Goal: Task Accomplishment & Management: Use online tool/utility

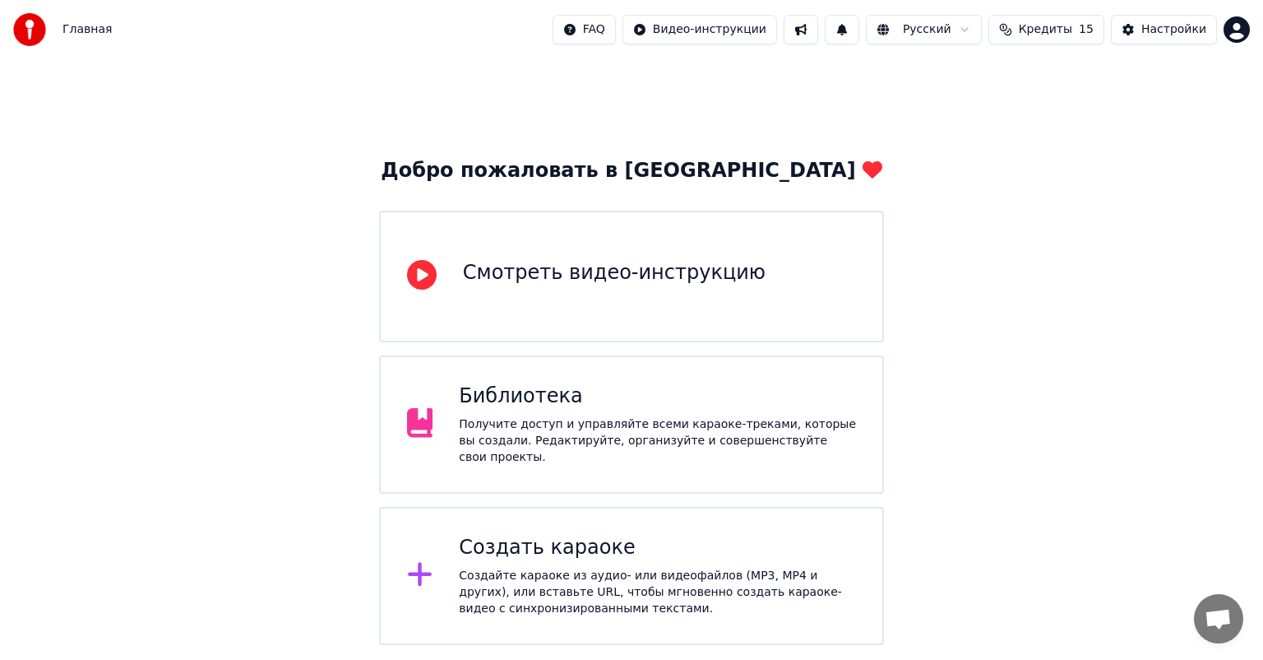
click at [419, 572] on icon at bounding box center [420, 574] width 24 height 24
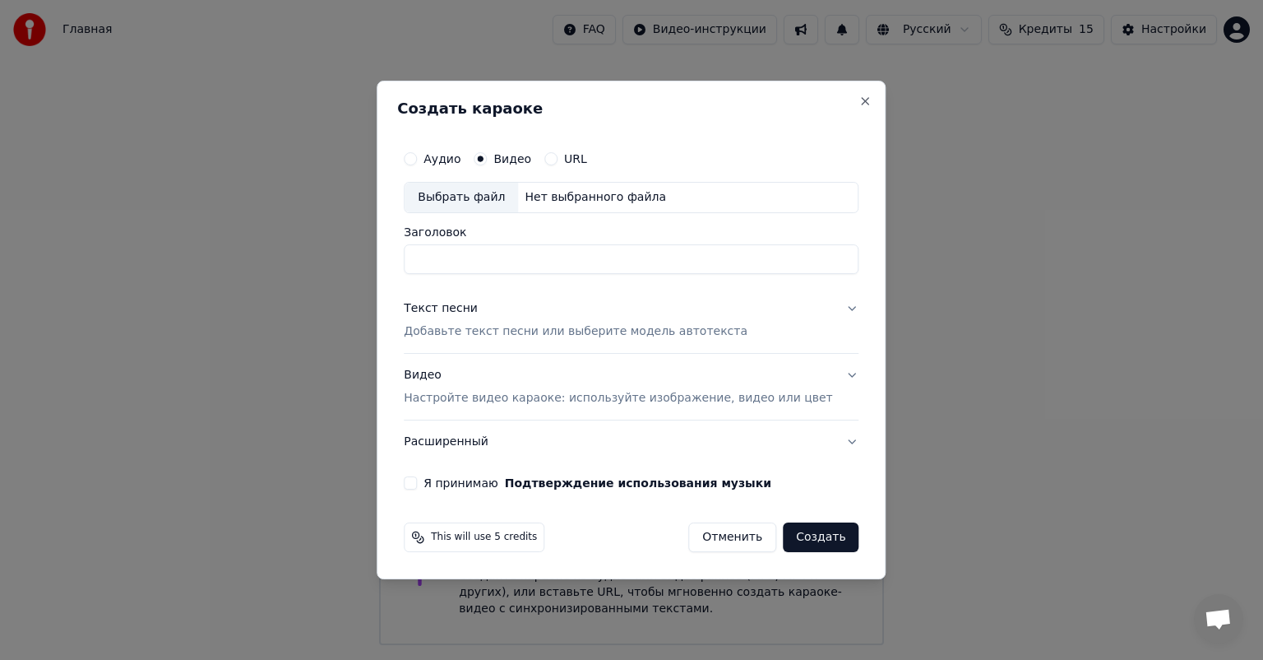
click at [519, 257] on input "Заголовок" at bounding box center [631, 259] width 455 height 30
click at [484, 194] on div "Выбрать файл" at bounding box center [461, 198] width 113 height 30
drag, startPoint x: 625, startPoint y: 260, endPoint x: 493, endPoint y: 263, distance: 132.4
click at [493, 263] on input "**********" at bounding box center [631, 259] width 455 height 30
type input "********"
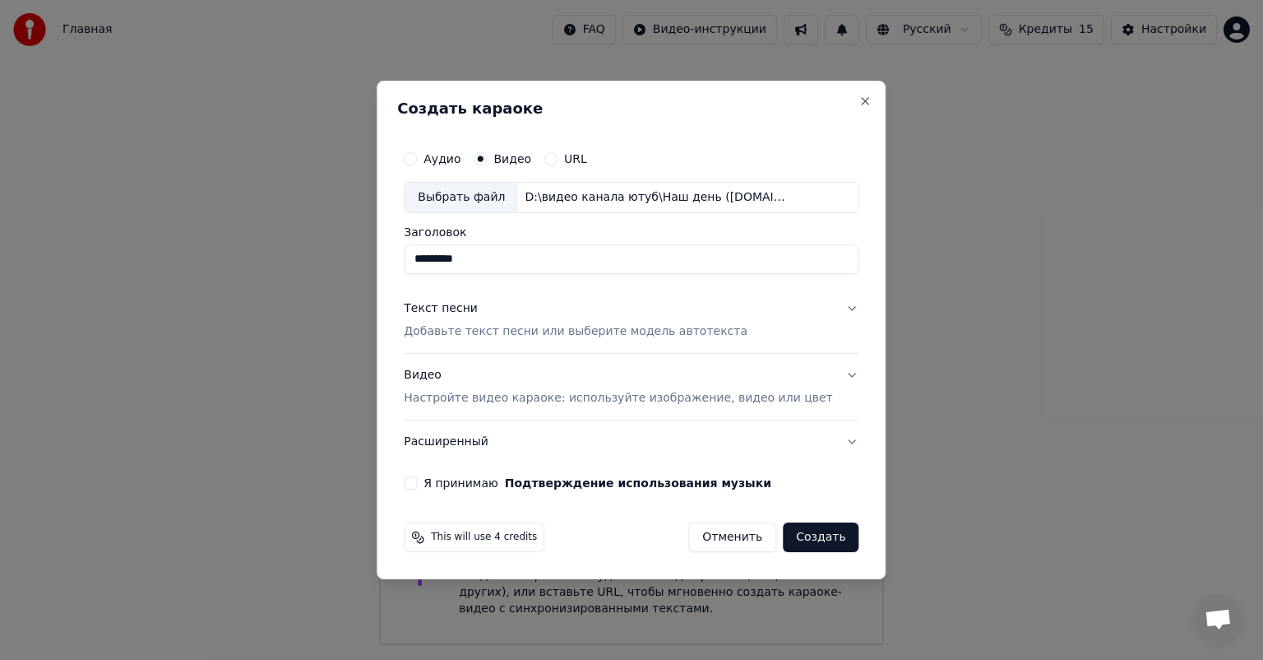
click at [491, 329] on p "Добавьте текст песни или выберите модель автотекста" at bounding box center [576, 331] width 344 height 16
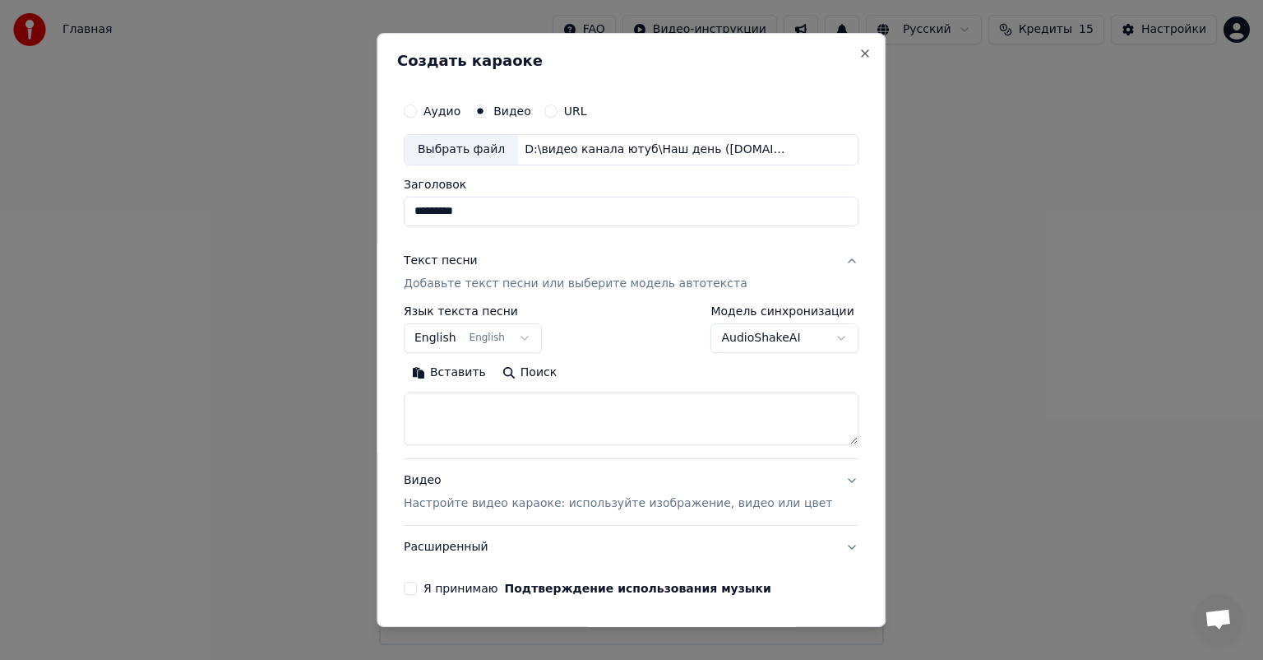
click at [445, 336] on body "Главная FAQ Видео-инструкции Русский Кредиты 15 Настройки Добро пожаловать в Yo…" at bounding box center [631, 322] width 1263 height 645
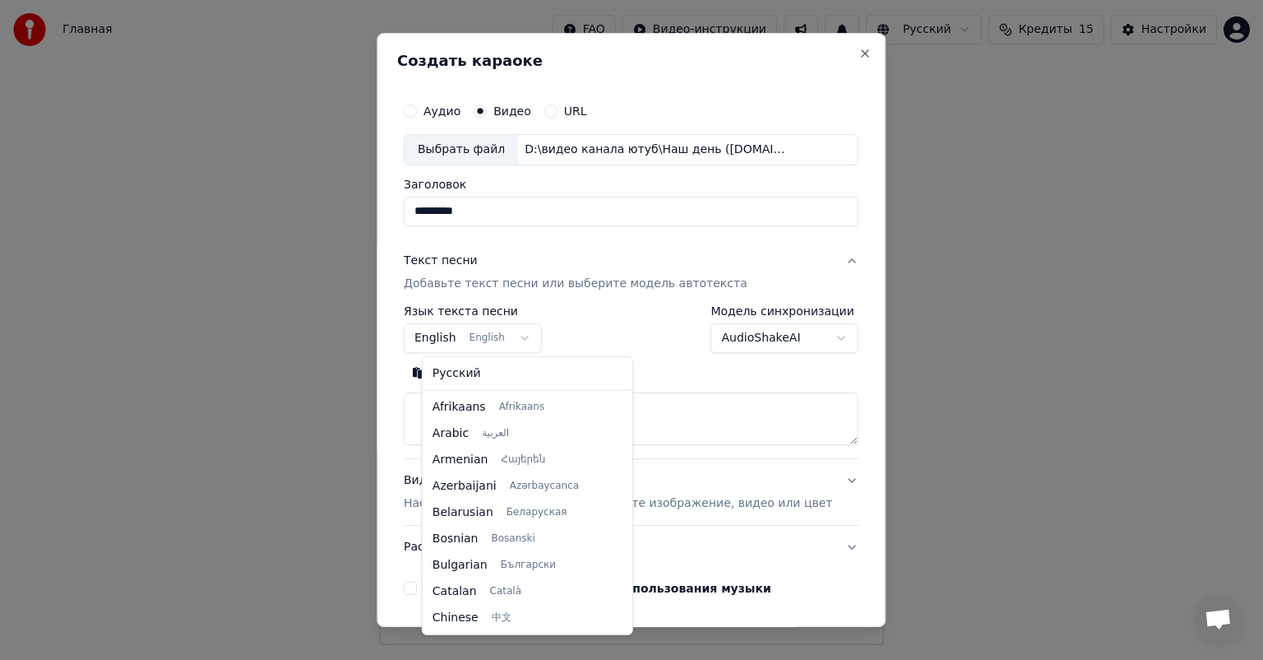
scroll to position [132, 0]
click at [657, 383] on body "Главная FAQ Видео-инструкции Русский Кредиты 15 Настройки Добро пожаловать в Yo…" at bounding box center [631, 322] width 1263 height 645
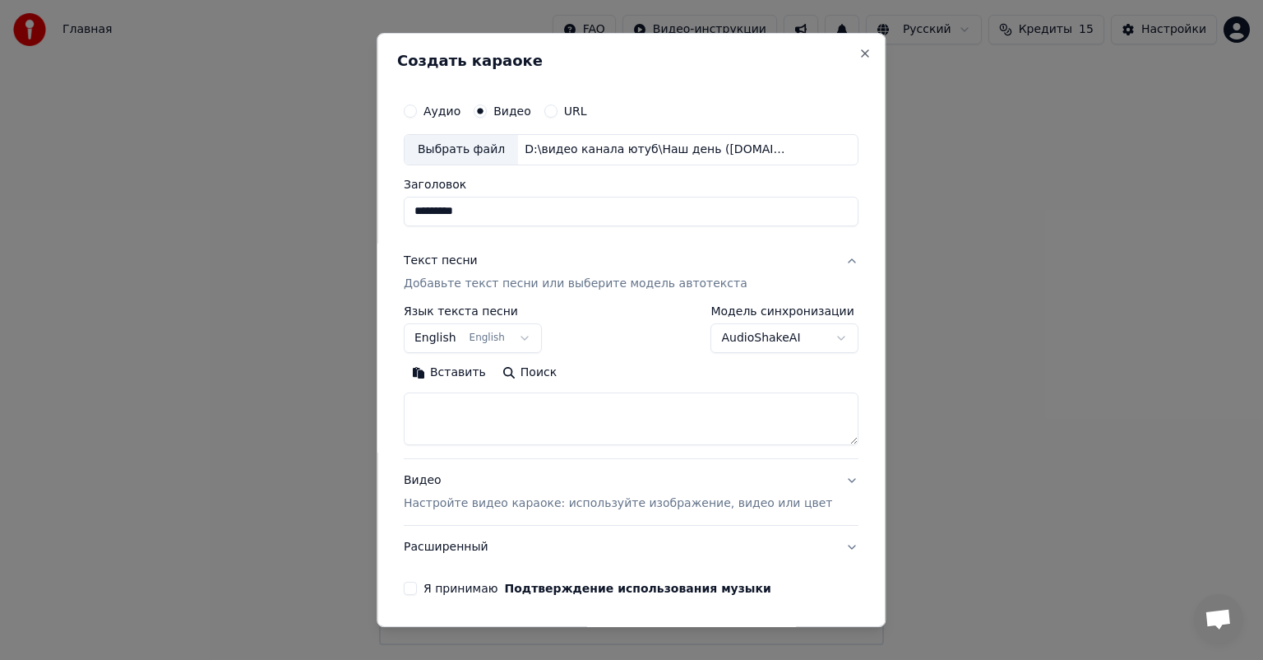
click at [522, 375] on button "Поиск" at bounding box center [529, 372] width 71 height 26
click at [465, 369] on button "Вставить" at bounding box center [449, 372] width 90 height 26
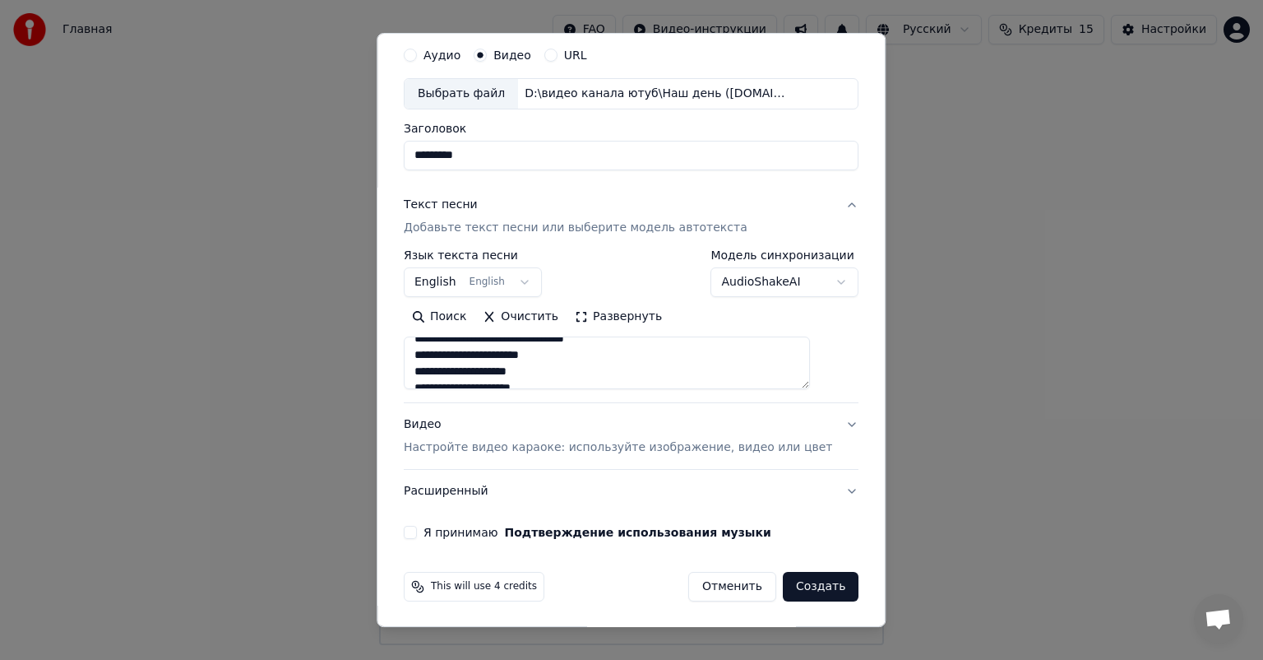
scroll to position [658, 0]
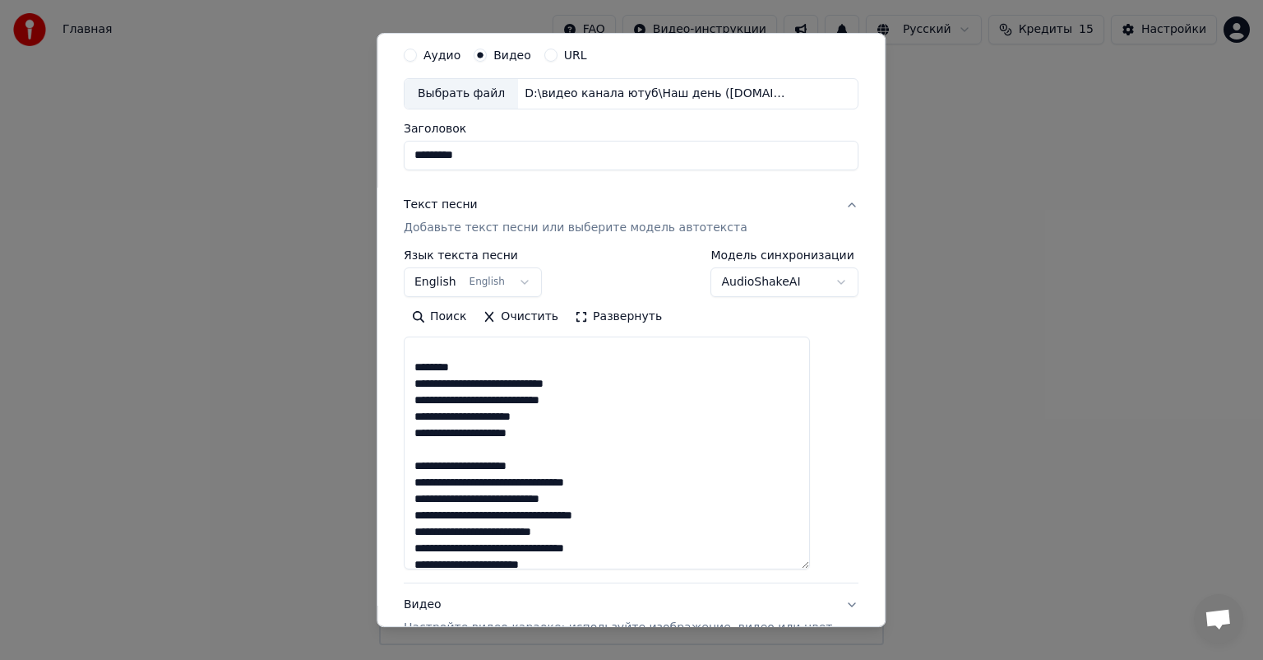
drag, startPoint x: 819, startPoint y: 381, endPoint x: 807, endPoint y: 556, distance: 175.6
click at [810, 559] on textarea at bounding box center [607, 452] width 406 height 233
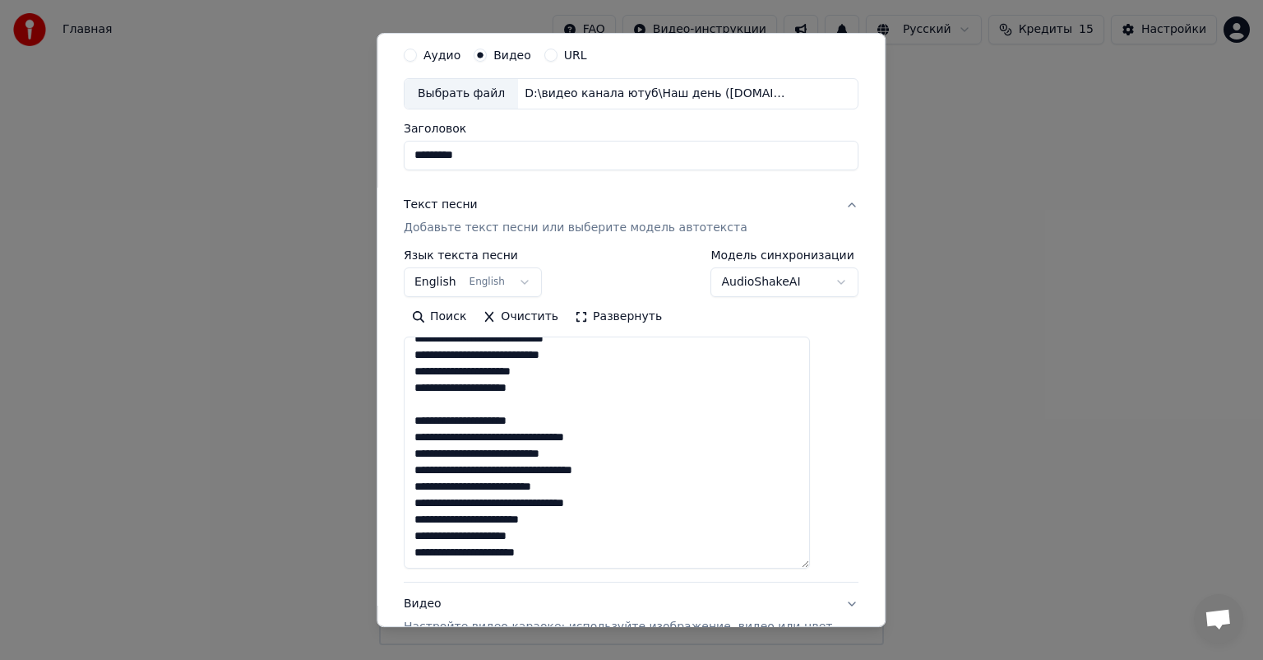
scroll to position [719, 0]
drag, startPoint x: 500, startPoint y: 404, endPoint x: 428, endPoint y: 410, distance: 71.8
click at [428, 410] on textarea at bounding box center [607, 452] width 406 height 232
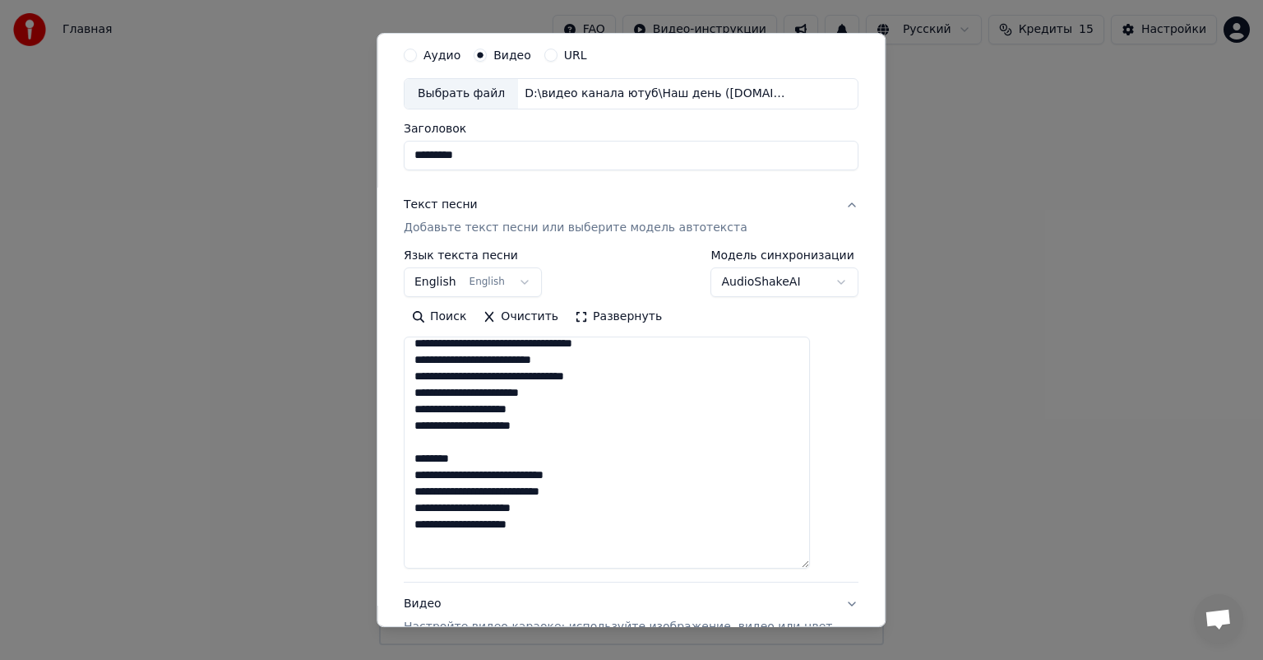
scroll to position [554, 0]
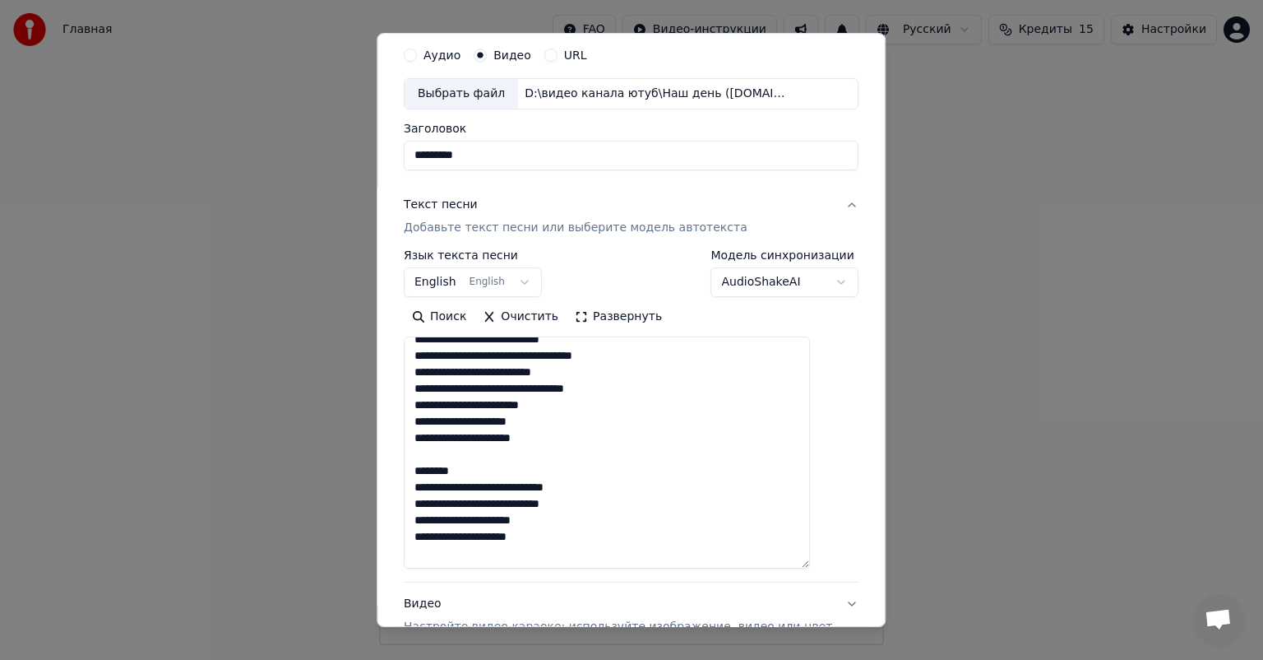
drag, startPoint x: 475, startPoint y: 469, endPoint x: 409, endPoint y: 470, distance: 65.8
click at [409, 470] on div "**********" at bounding box center [631, 330] width 509 height 594
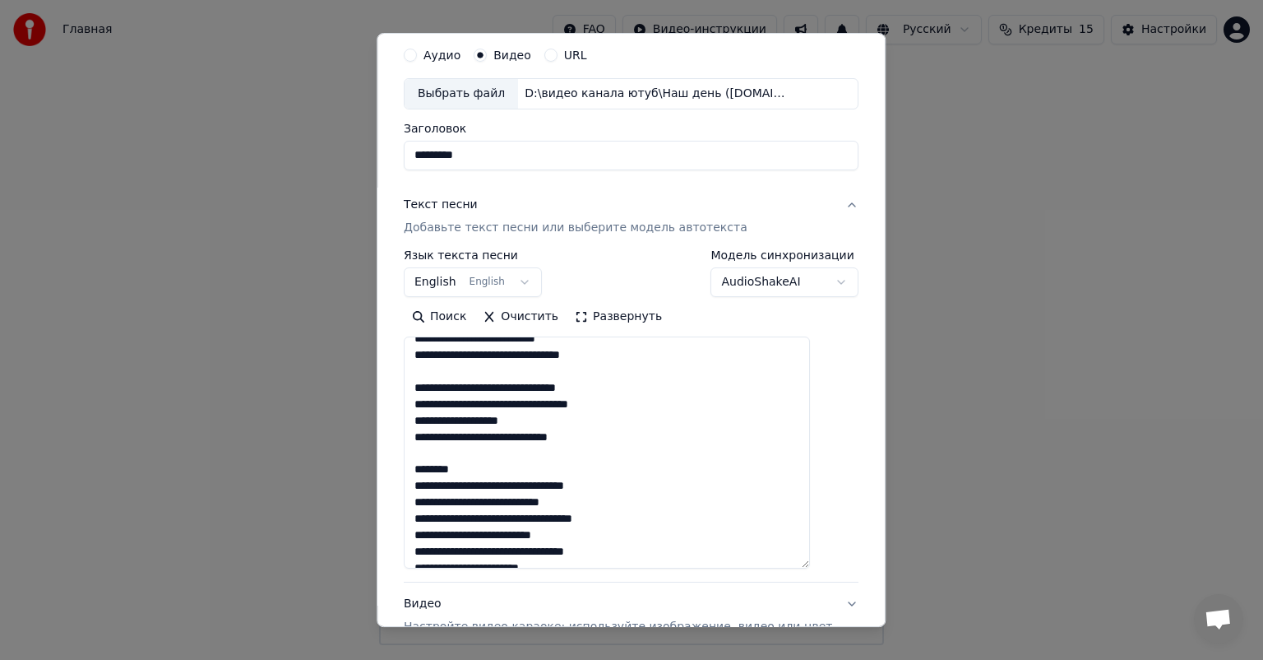
scroll to position [390, 0]
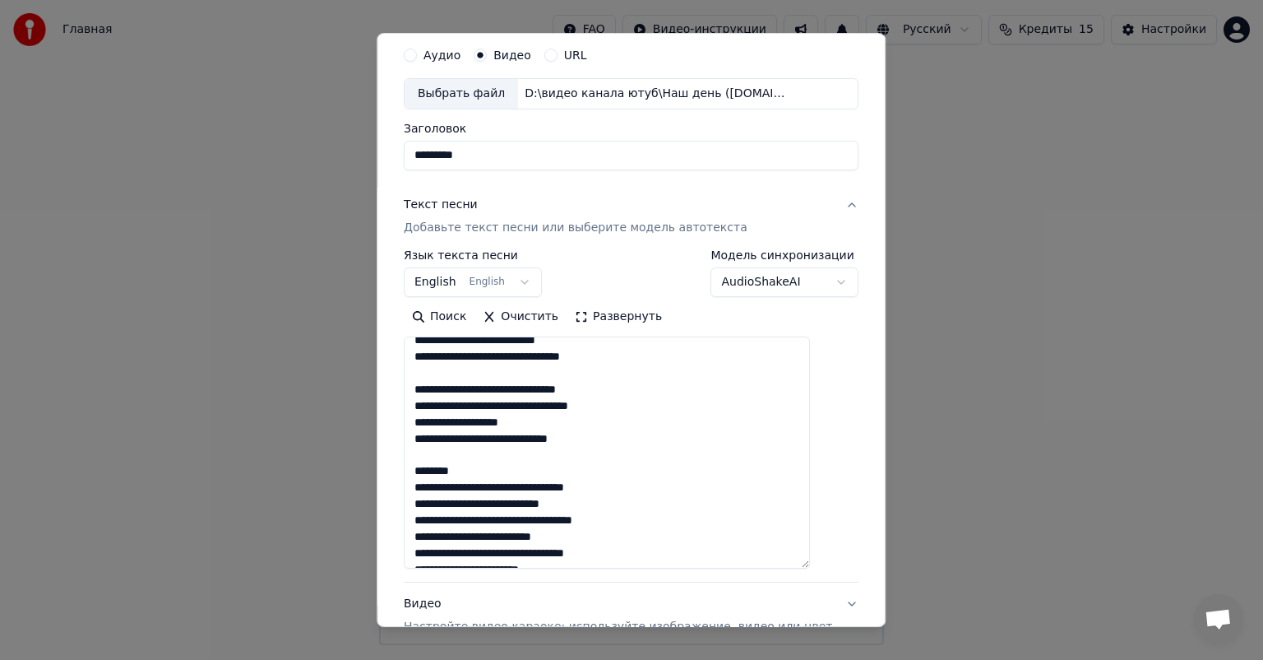
drag, startPoint x: 484, startPoint y: 475, endPoint x: 418, endPoint y: 474, distance: 65.8
click at [418, 474] on div "**********" at bounding box center [631, 378] width 468 height 692
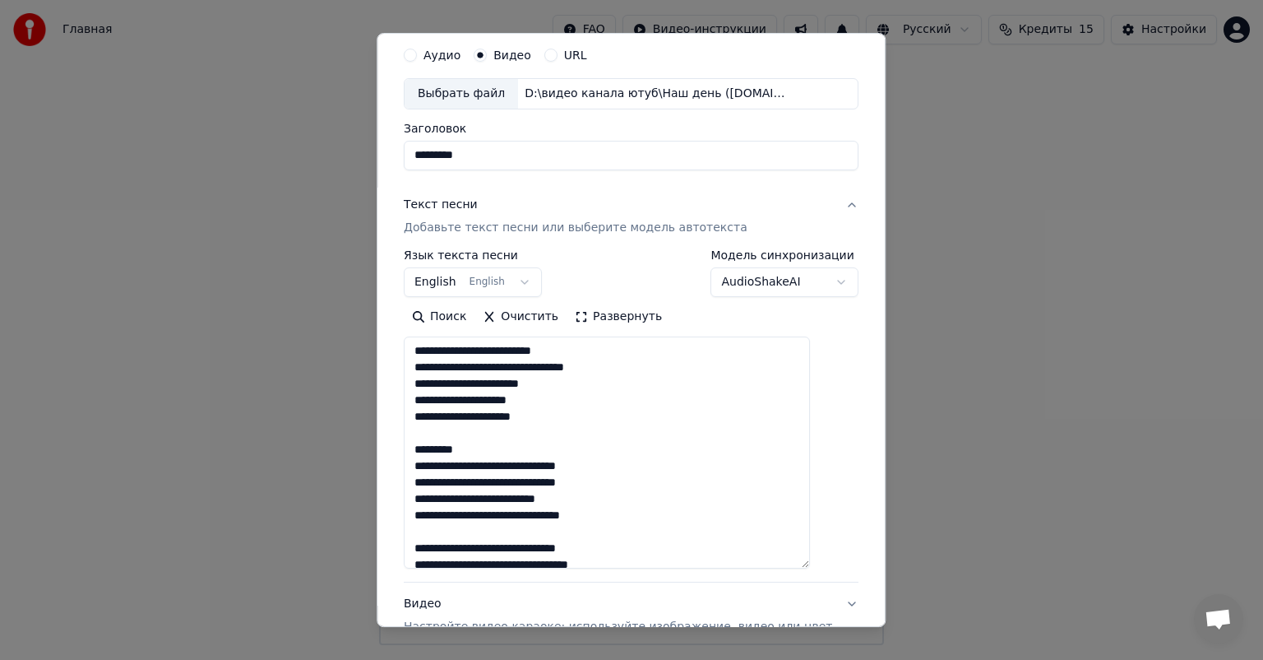
scroll to position [225, 0]
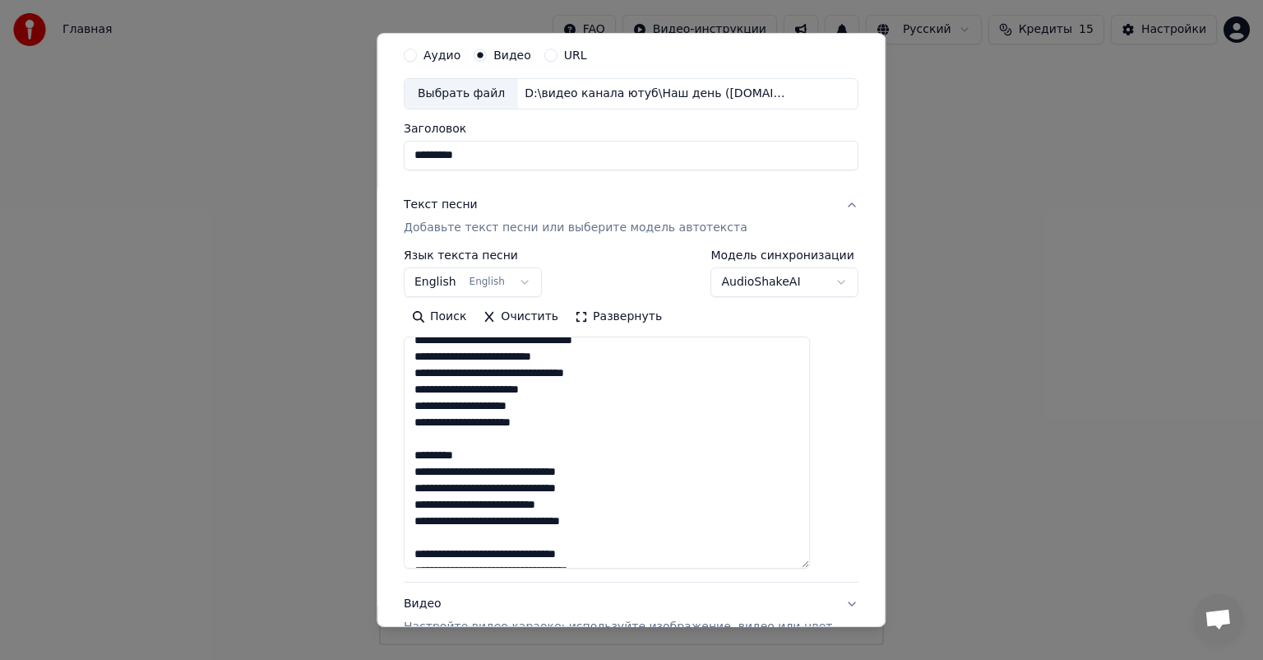
drag, startPoint x: 475, startPoint y: 452, endPoint x: 404, endPoint y: 453, distance: 71.5
click at [404, 453] on div "**********" at bounding box center [631, 330] width 509 height 594
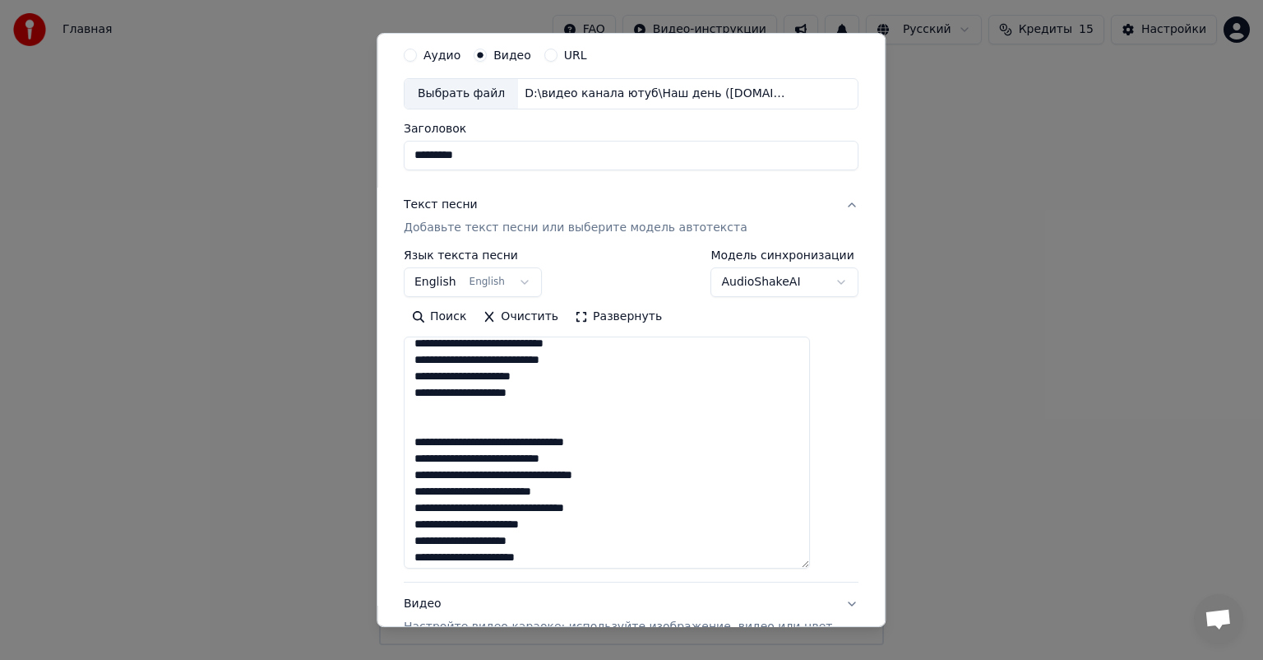
scroll to position [719, 0]
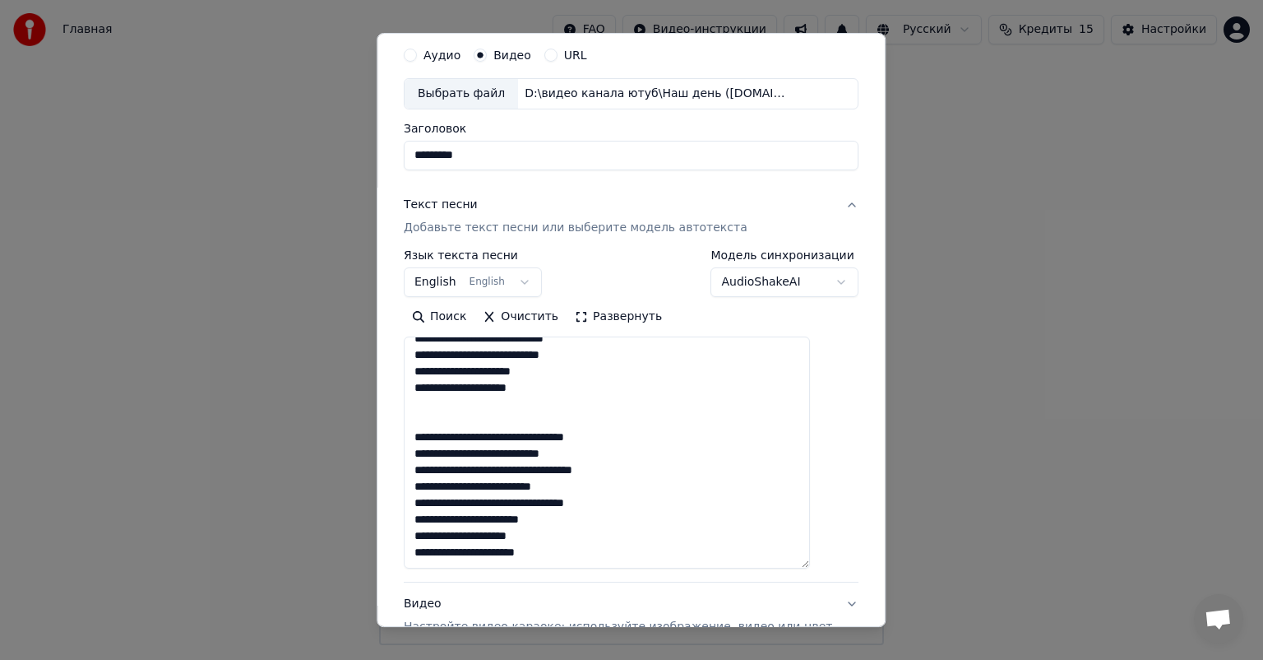
click at [552, 454] on textarea at bounding box center [607, 452] width 406 height 232
click at [751, 451] on textarea at bounding box center [607, 452] width 406 height 232
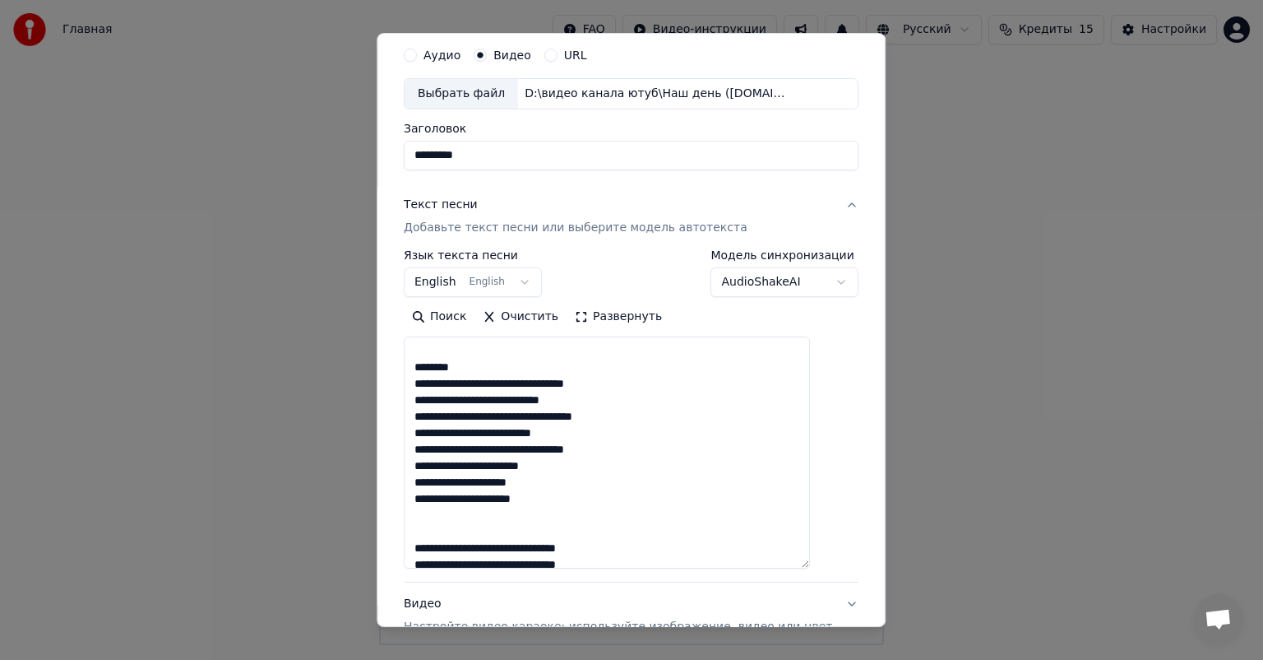
scroll to position [143, 0]
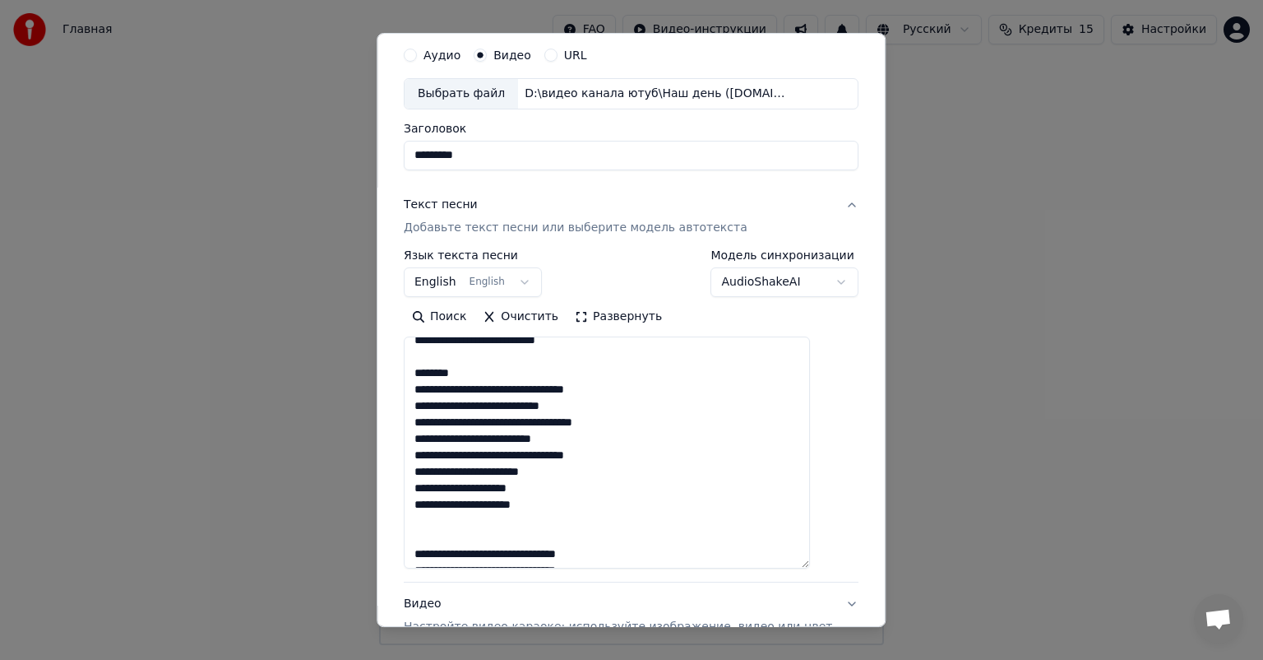
drag, startPoint x: 469, startPoint y: 369, endPoint x: 433, endPoint y: 373, distance: 35.5
click at [433, 373] on textarea at bounding box center [607, 452] width 406 height 232
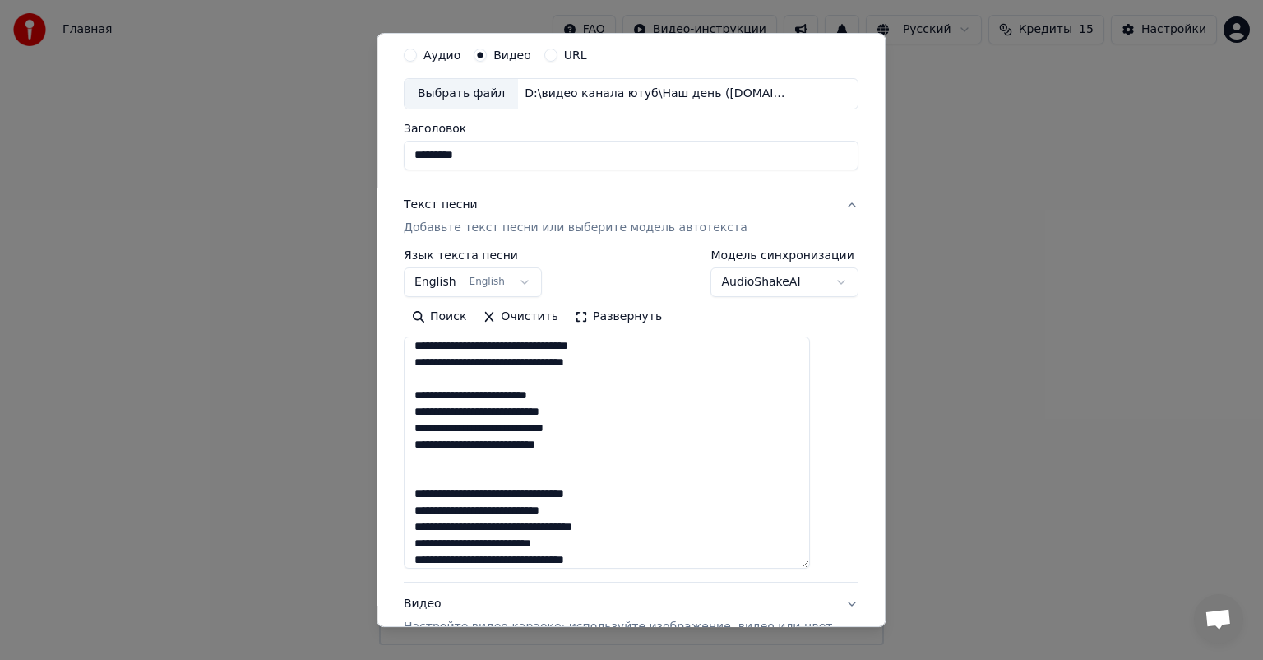
scroll to position [0, 0]
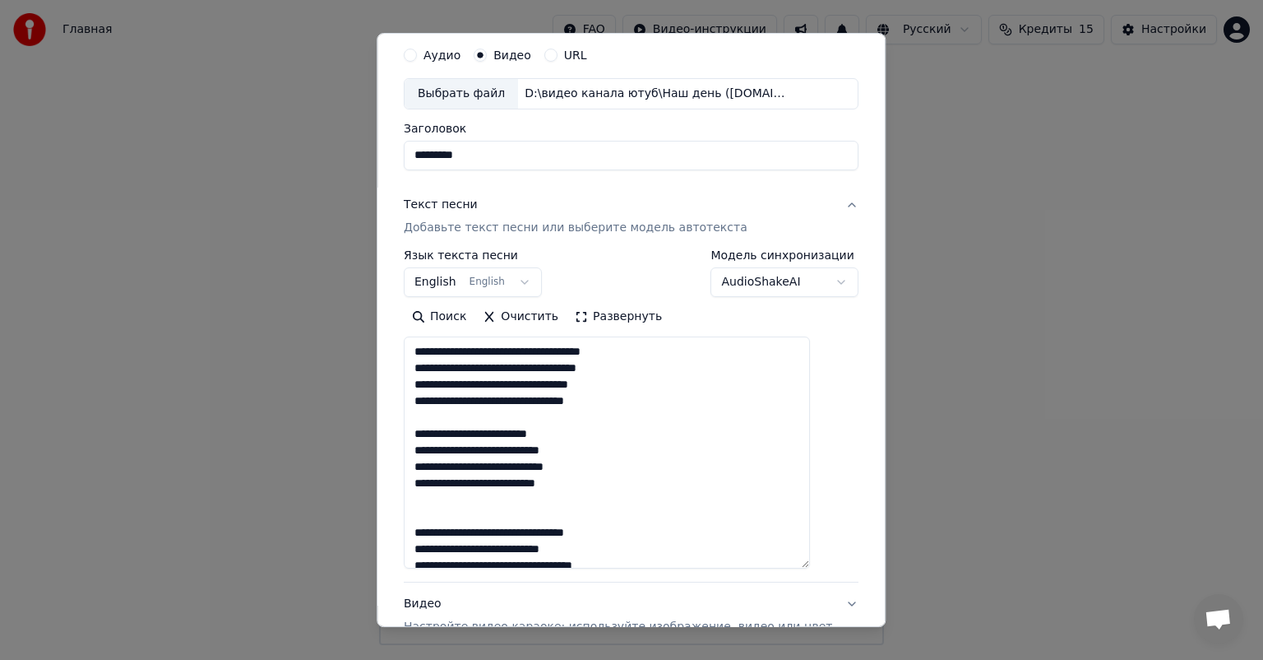
type textarea "**********"
click at [447, 283] on body "Главная FAQ Видео-инструкции Русский Кредиты 15 Настройки Добро пожаловать в Yo…" at bounding box center [631, 322] width 1263 height 645
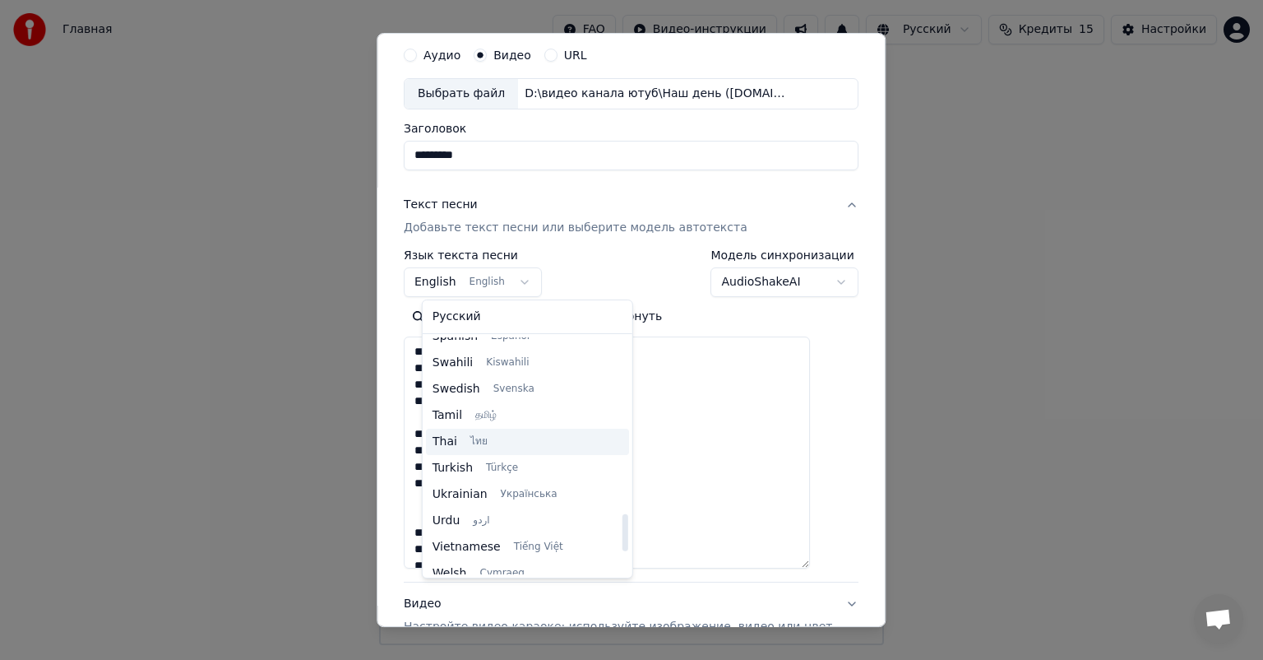
scroll to position [1262, 0]
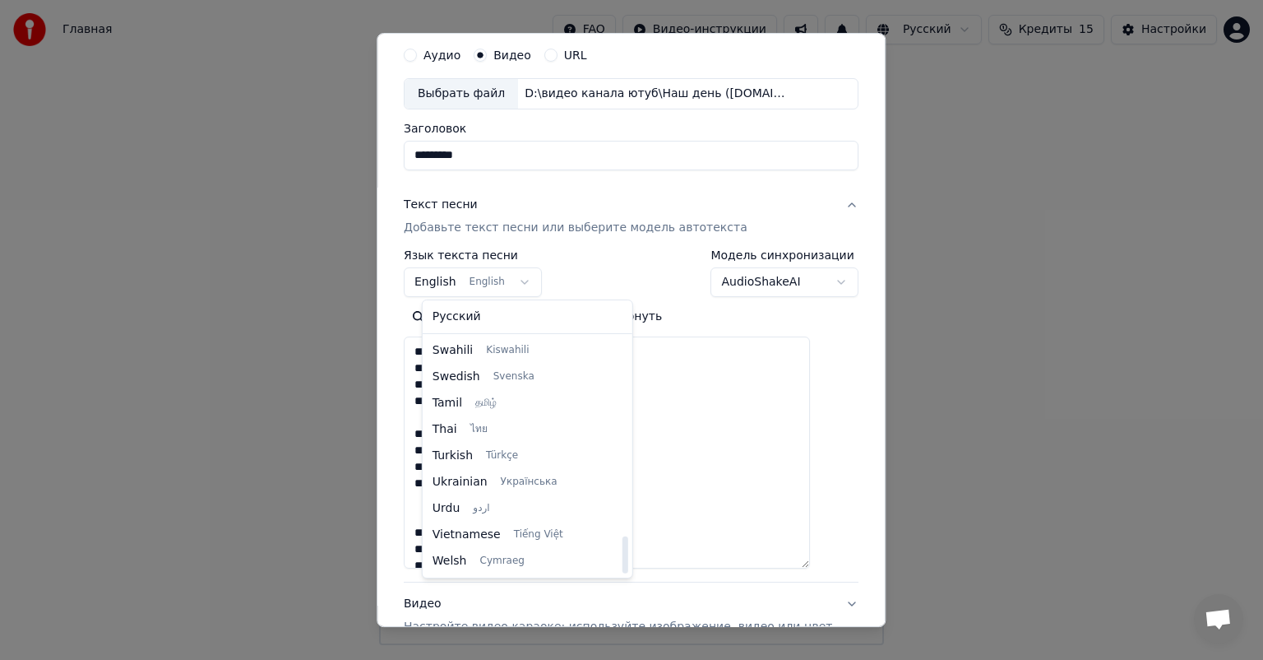
select select "**"
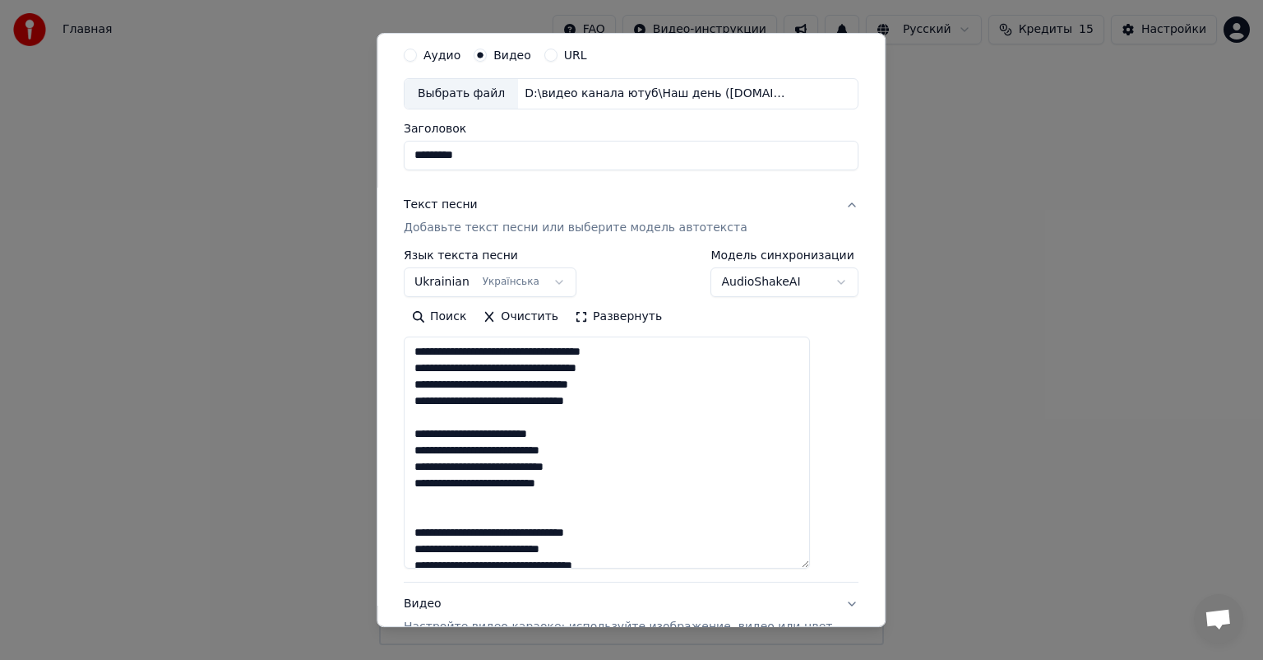
click at [810, 558] on textarea at bounding box center [607, 452] width 406 height 232
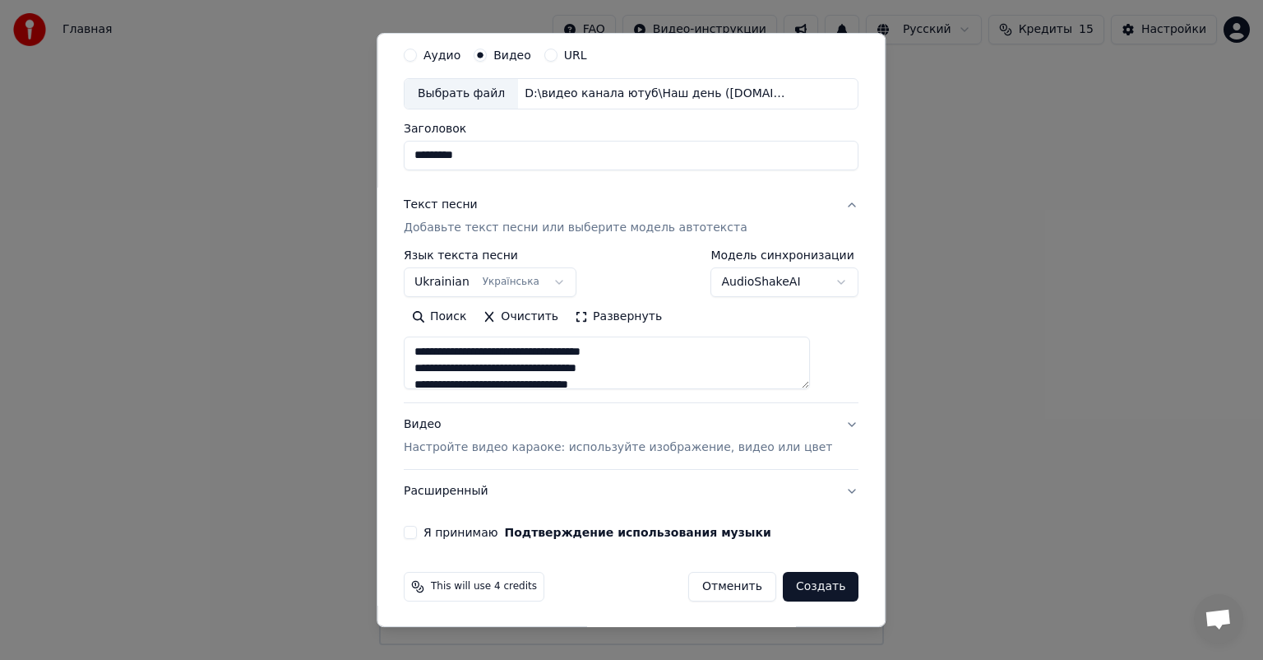
drag, startPoint x: 823, startPoint y: 562, endPoint x: 780, endPoint y: 355, distance: 211.6
click at [780, 355] on textarea at bounding box center [607, 362] width 406 height 53
click at [535, 445] on p "Настройте видео караоке: используйте изображение, видео или цвет" at bounding box center [618, 447] width 428 height 16
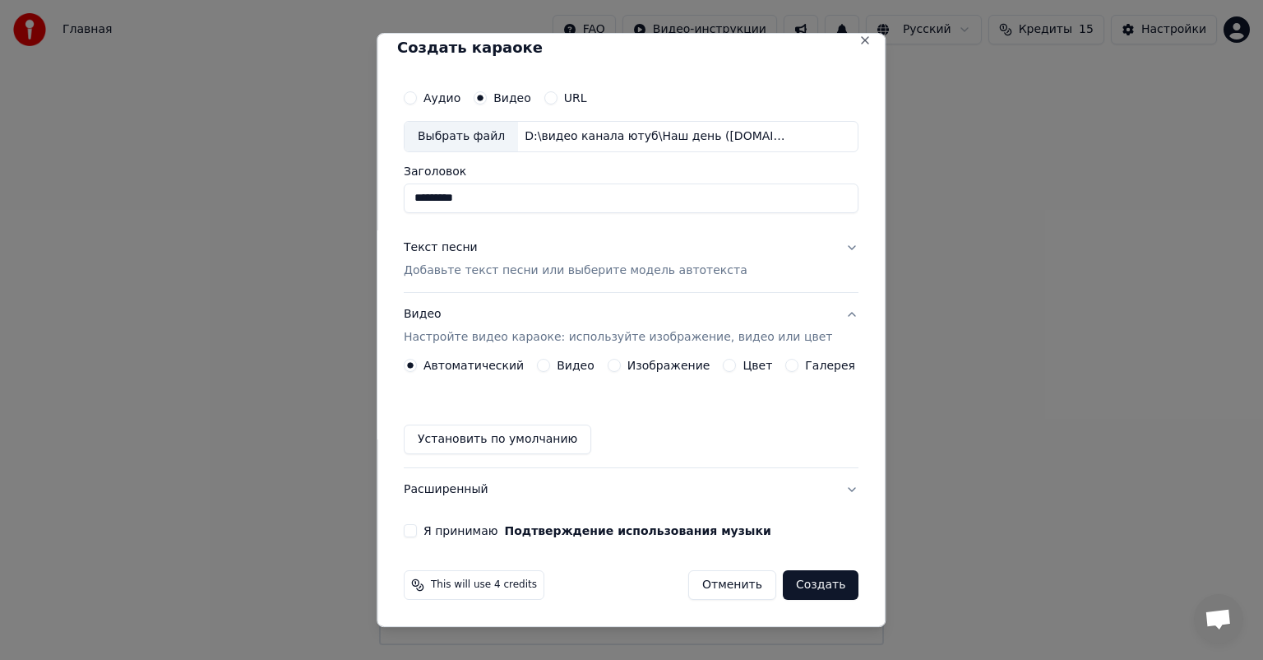
scroll to position [12, 0]
click at [653, 363] on label "Изображение" at bounding box center [668, 366] width 83 height 12
click at [621, 363] on button "Изображение" at bounding box center [614, 365] width 13 height 13
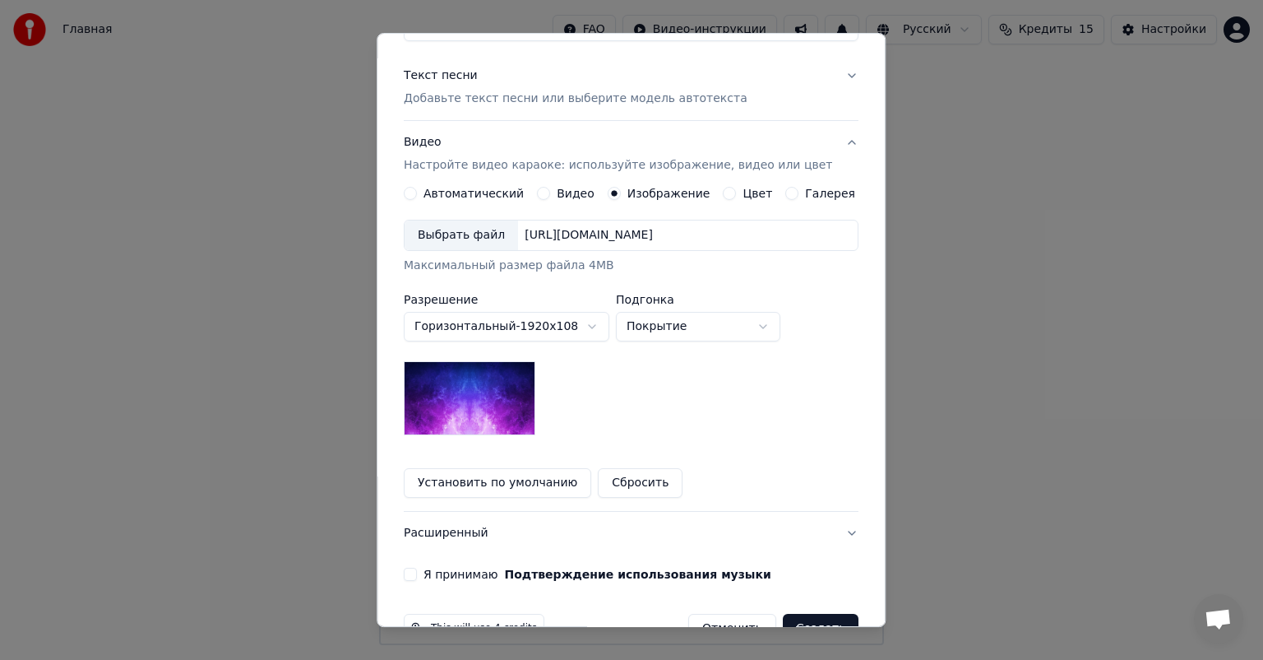
scroll to position [62, 0]
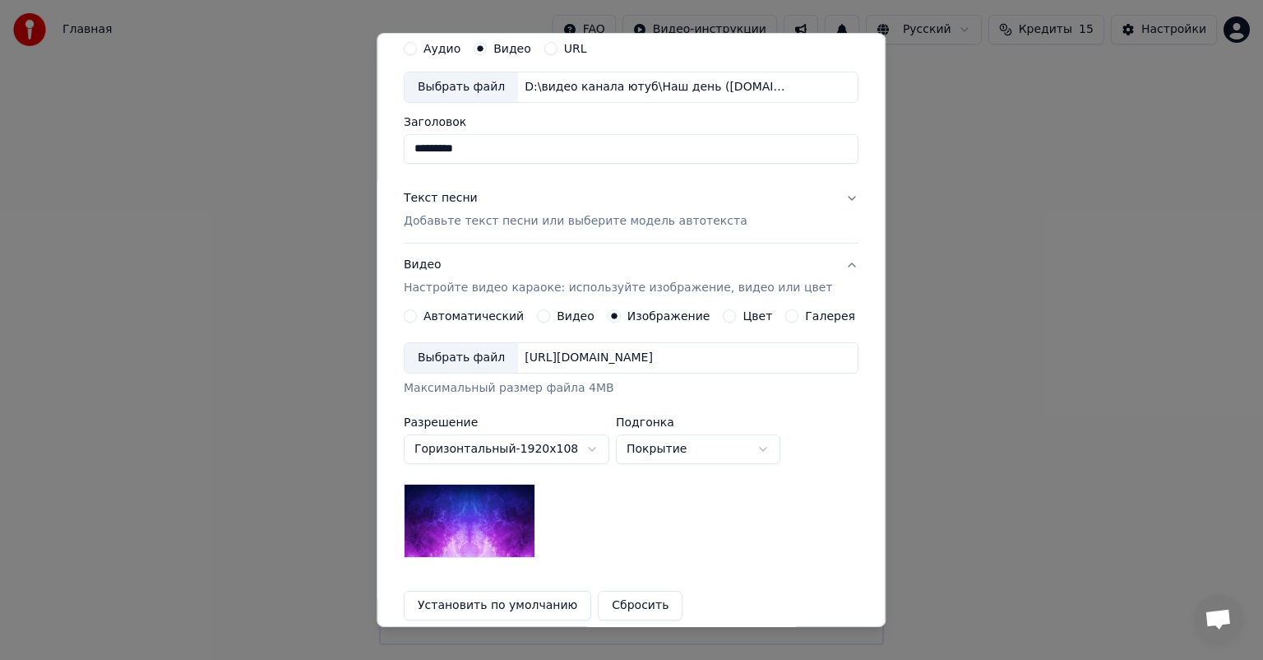
click at [675, 446] on body "Главная FAQ Видео-инструкции Русский Кредиты 15 Настройки Добро пожаловать в Yo…" at bounding box center [631, 322] width 1263 height 645
click at [691, 444] on body "Главная FAQ Видео-инструкции Русский Кредиты 15 Настройки Добро пожаловать в Yo…" at bounding box center [631, 322] width 1263 height 645
click at [672, 447] on body "Главная FAQ Видео-инструкции Русский Кредиты 15 Настройки Добро пожаловать в Yo…" at bounding box center [631, 322] width 1263 height 645
select select "*****"
click at [668, 317] on label "Изображение" at bounding box center [668, 316] width 83 height 12
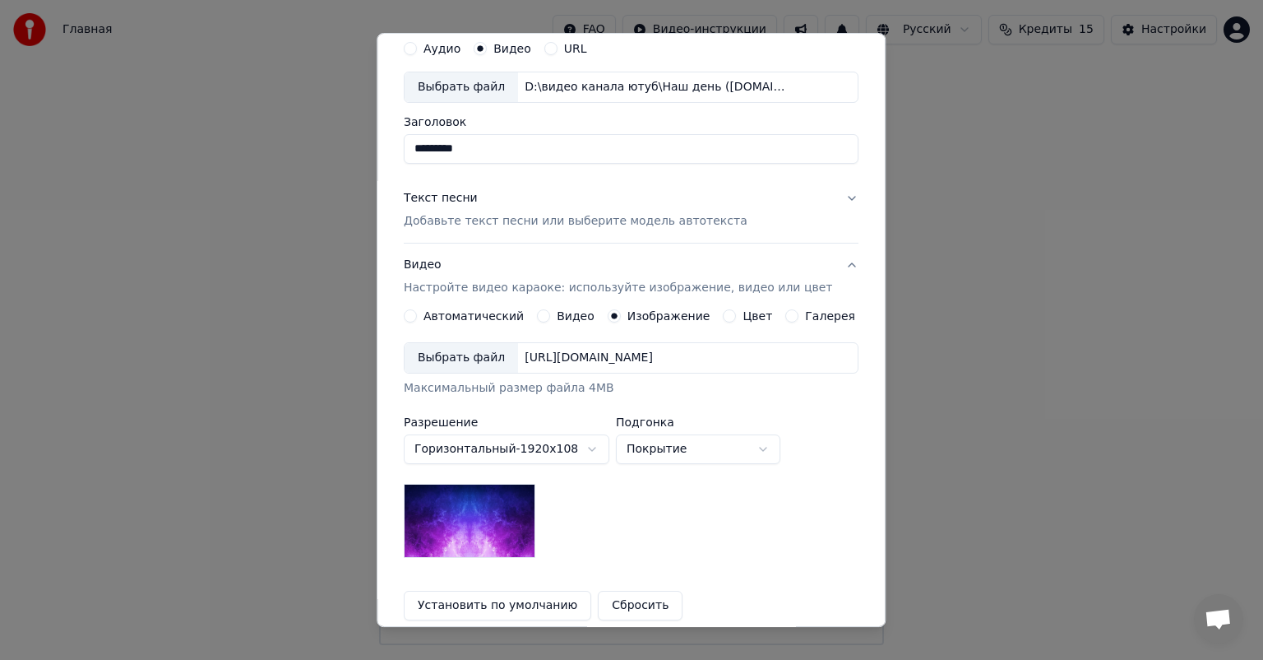
click at [621, 317] on button "Изображение" at bounding box center [614, 315] width 13 height 13
click at [743, 312] on label "Цвет" at bounding box center [758, 316] width 30 height 12
click at [733, 312] on button "Цвет" at bounding box center [730, 315] width 13 height 13
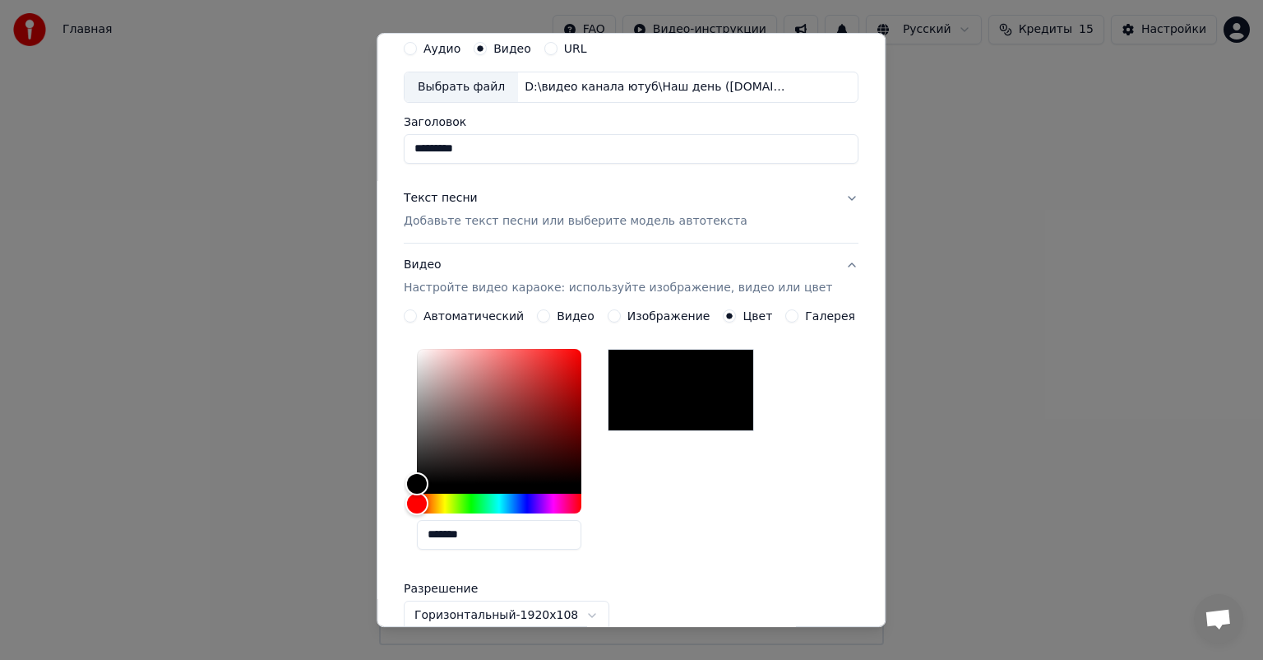
click at [815, 314] on label "Галерея" at bounding box center [831, 316] width 50 height 12
click at [799, 314] on button "Галерея" at bounding box center [792, 315] width 13 height 13
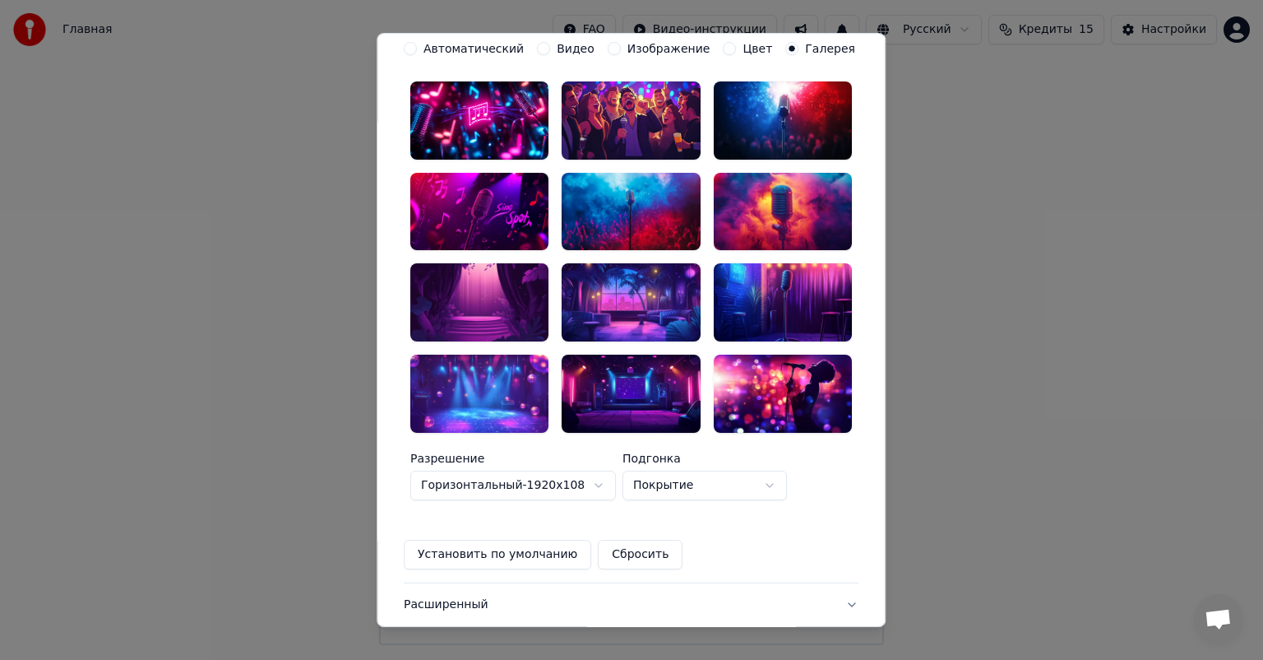
scroll to position [335, 0]
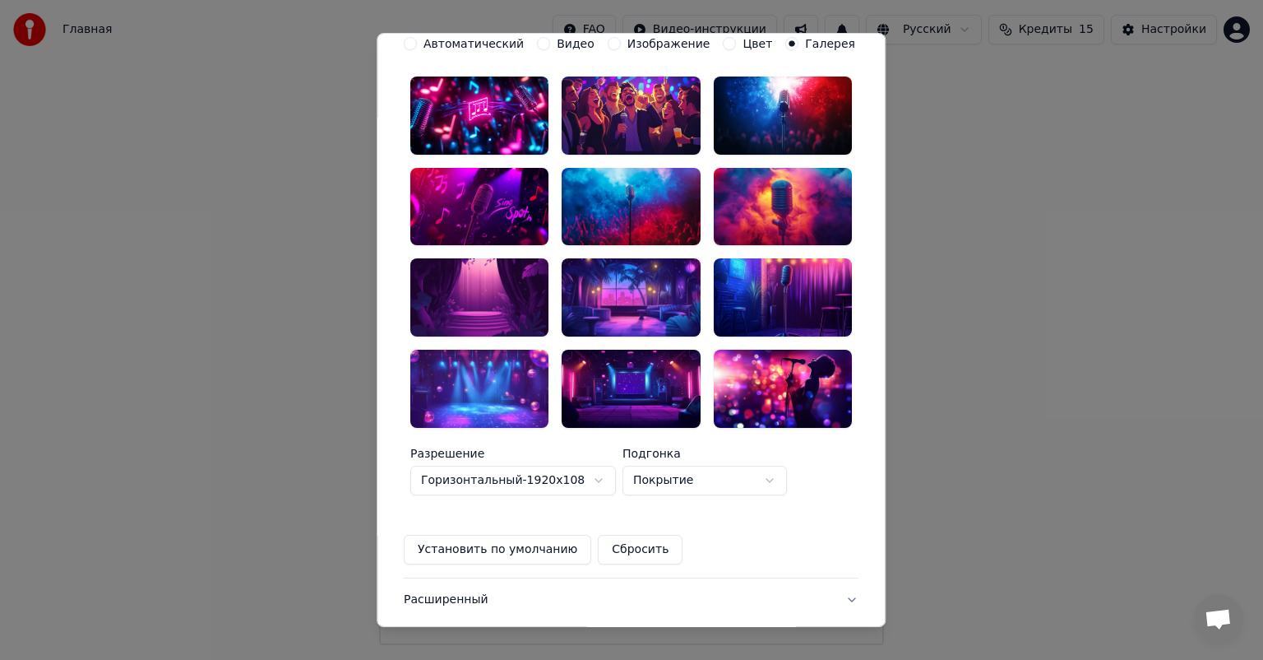
click at [483, 357] on div at bounding box center [479, 389] width 138 height 78
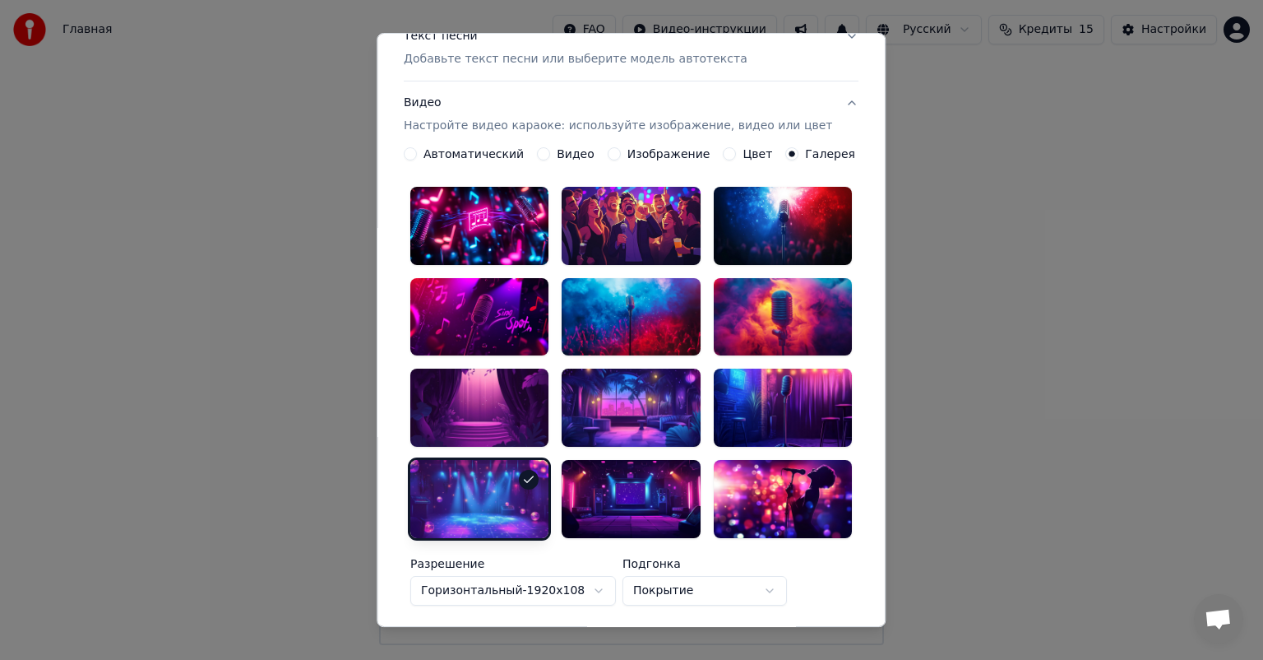
scroll to position [170, 0]
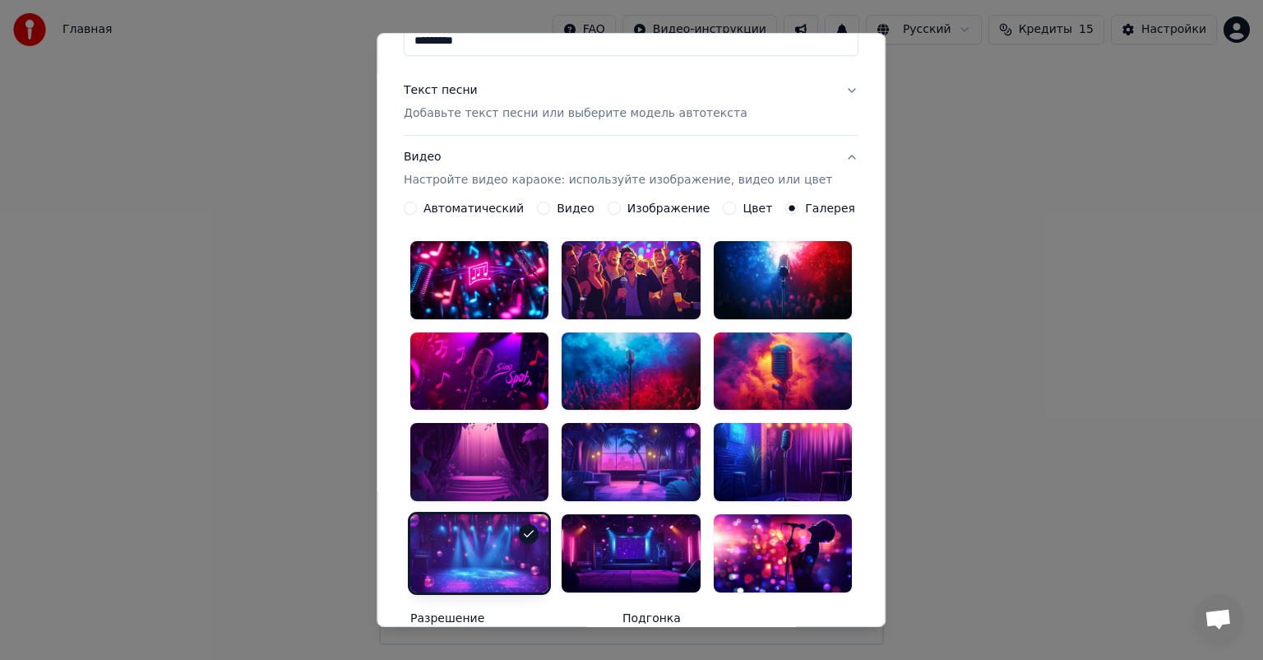
click at [497, 456] on div at bounding box center [479, 463] width 138 height 78
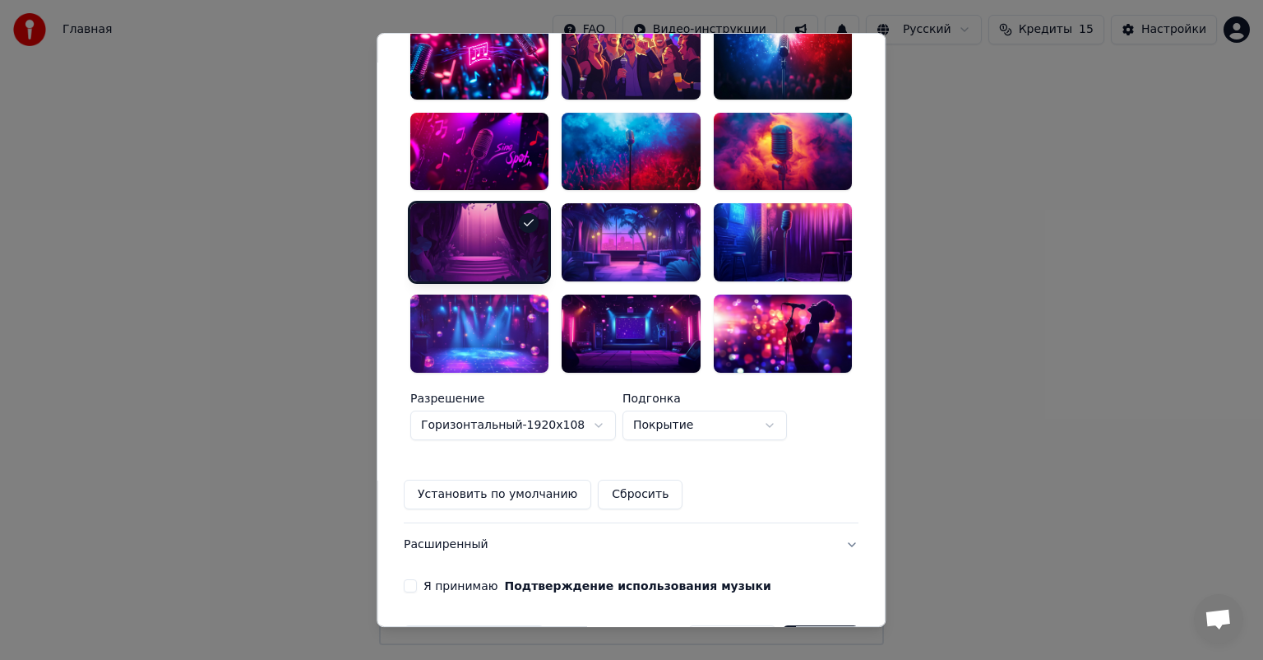
scroll to position [417, 0]
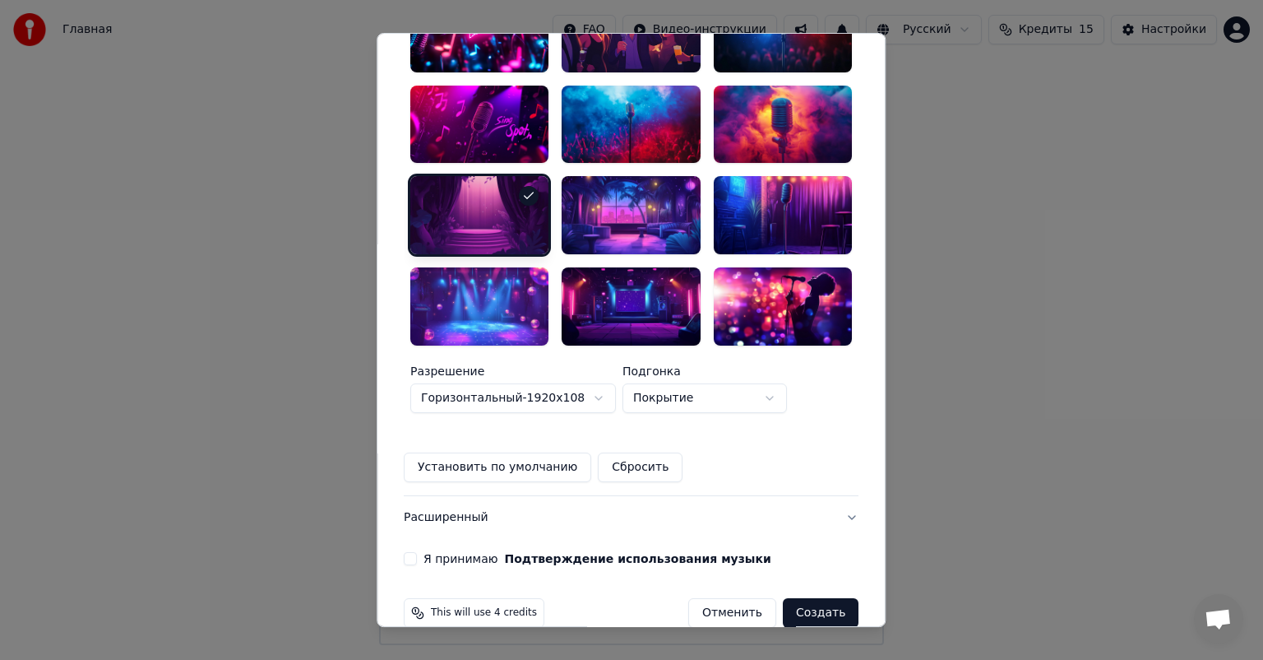
click at [472, 496] on button "Расширенный" at bounding box center [631, 517] width 455 height 43
click at [472, 255] on div at bounding box center [479, 216] width 138 height 78
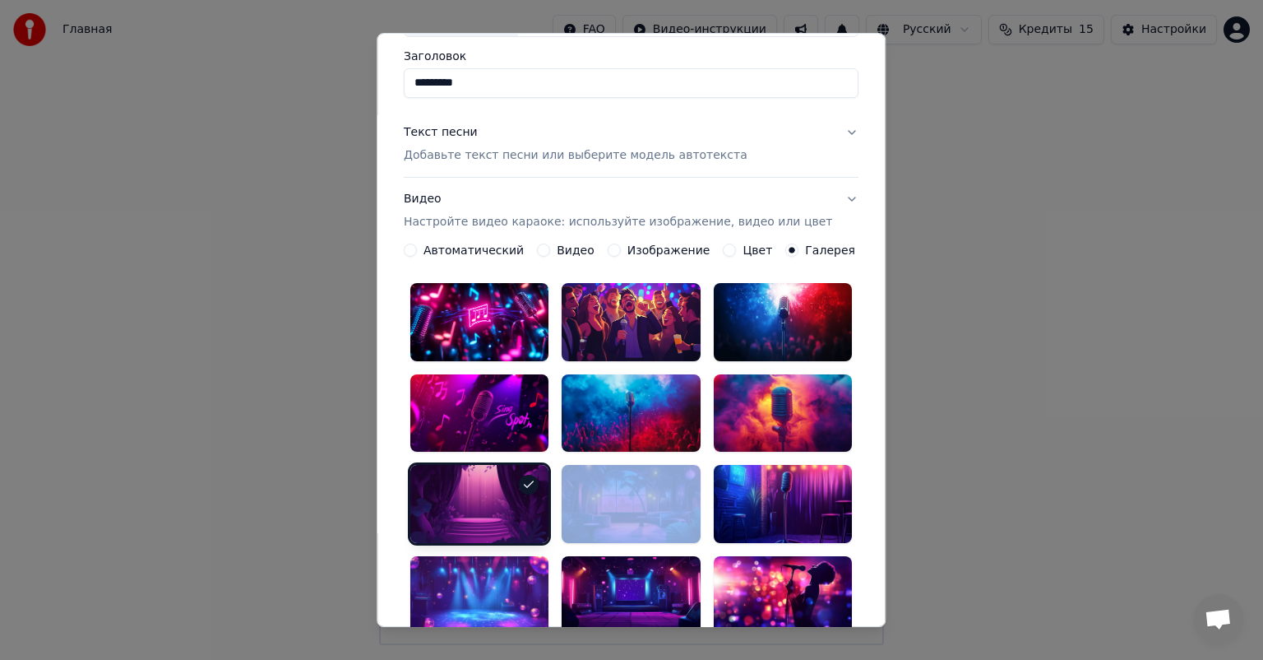
scroll to position [0, 0]
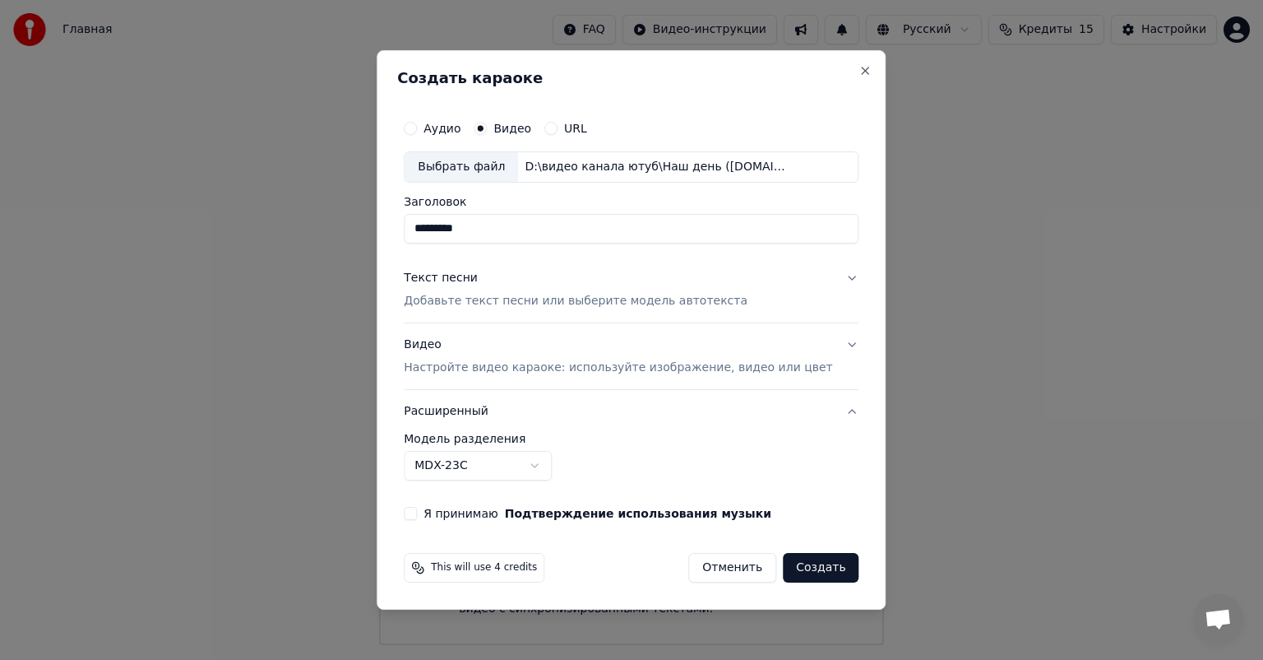
click at [522, 301] on p "Добавьте текст песни или выберите модель автотекста" at bounding box center [576, 301] width 344 height 16
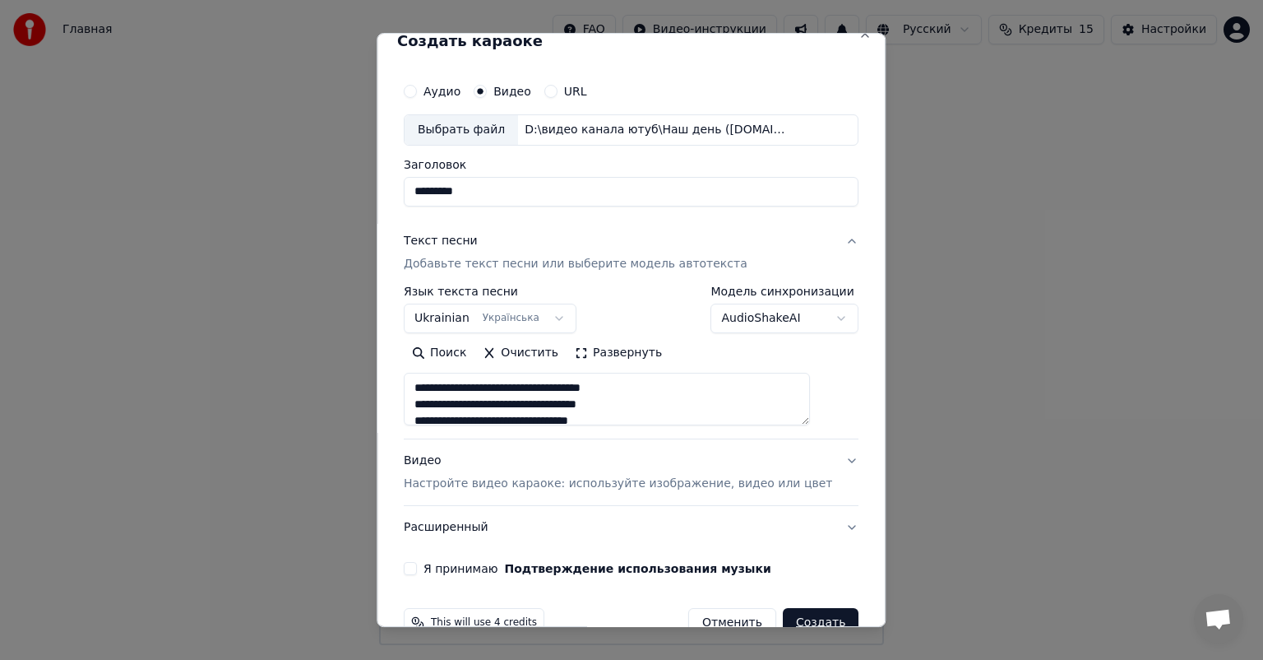
scroll to position [56, 0]
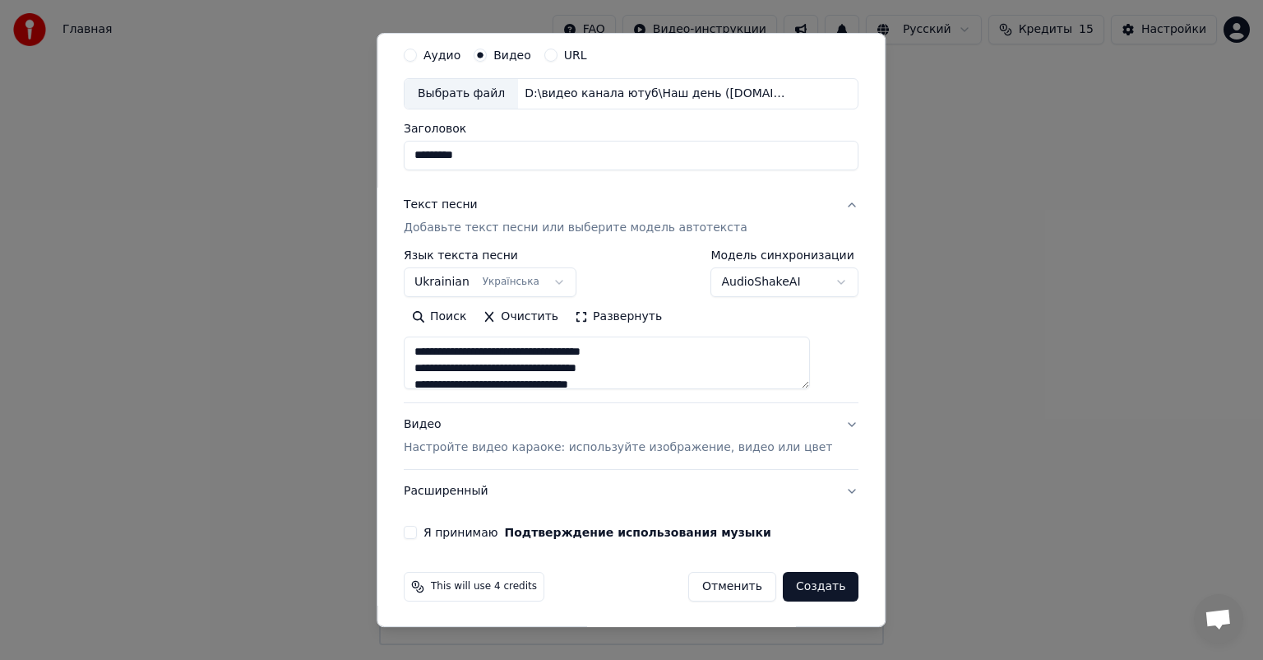
click at [499, 447] on p "Настройте видео караоке: используйте изображение, видео или цвет" at bounding box center [618, 447] width 428 height 16
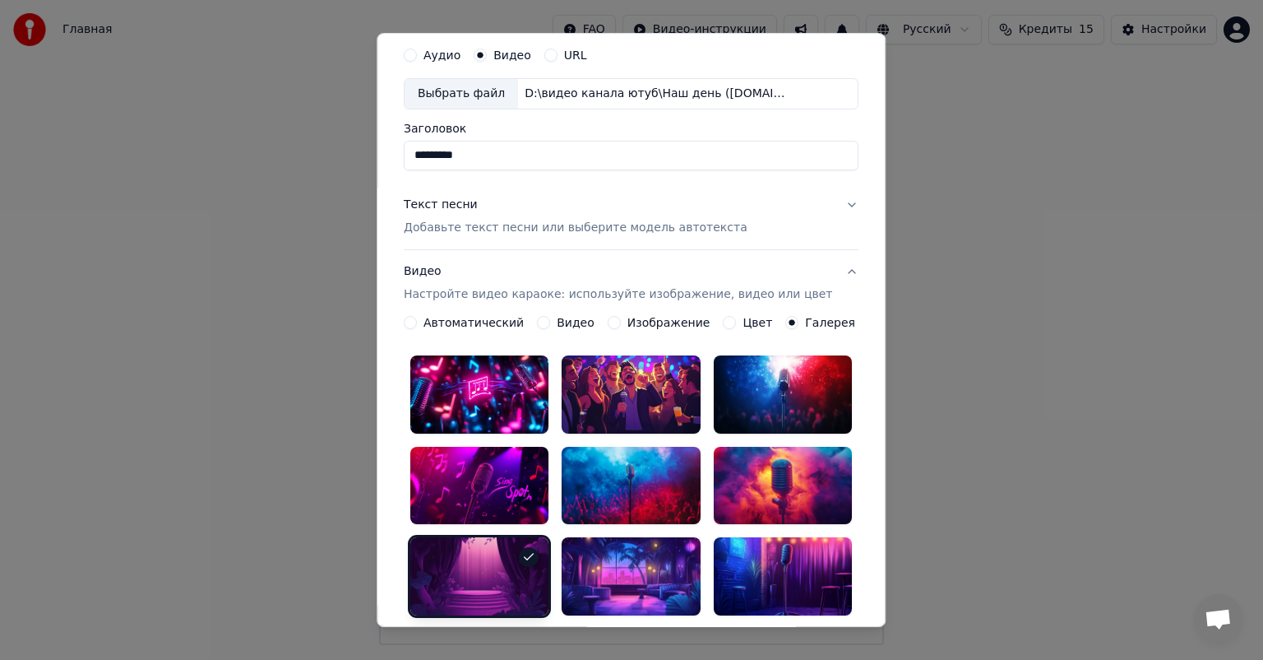
click at [479, 322] on label "Автоматический" at bounding box center [474, 323] width 100 height 12
click at [417, 322] on button "Автоматический" at bounding box center [410, 322] width 13 height 13
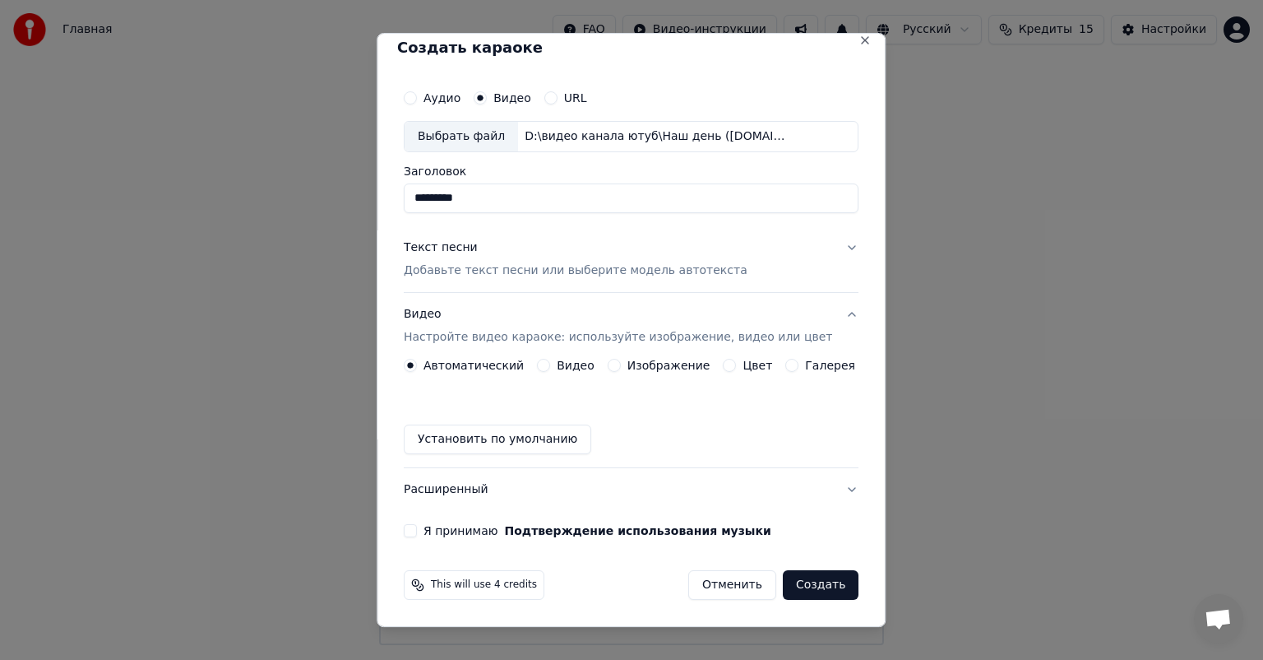
scroll to position [12, 0]
click at [495, 491] on button "Расширенный" at bounding box center [631, 490] width 455 height 43
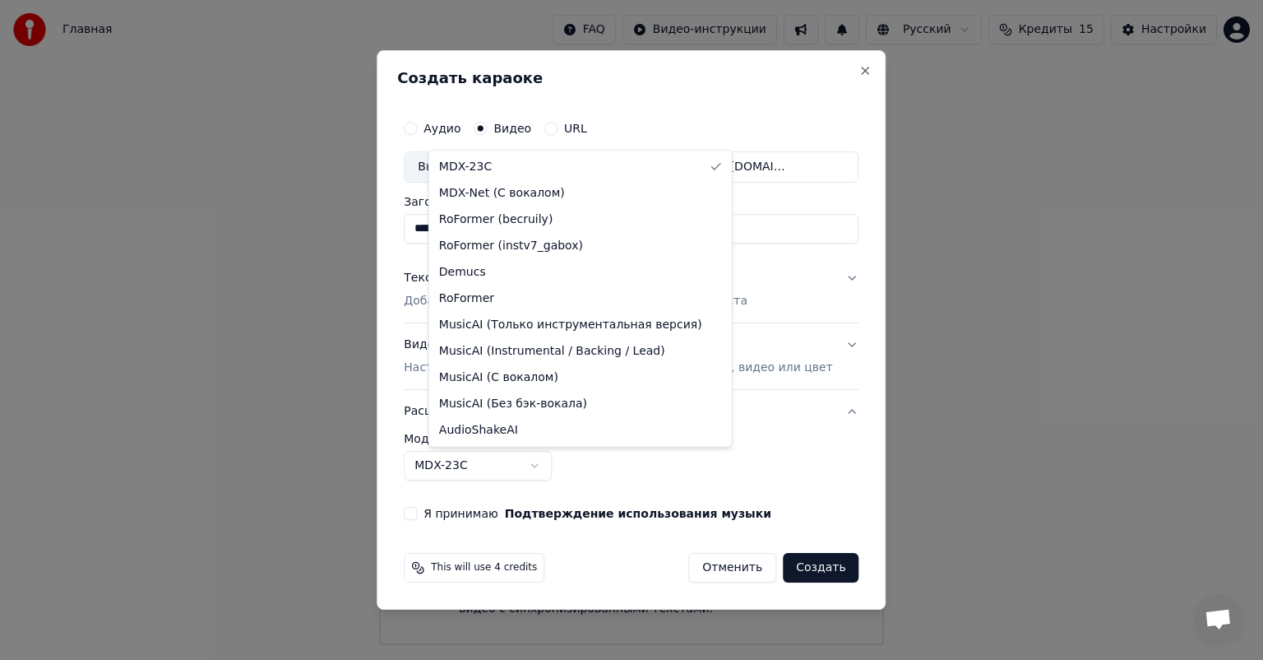
click at [474, 470] on body "Главная FAQ Видео-инструкции Русский Кредиты 15 Настройки Добро пожаловать в Yo…" at bounding box center [631, 322] width 1263 height 645
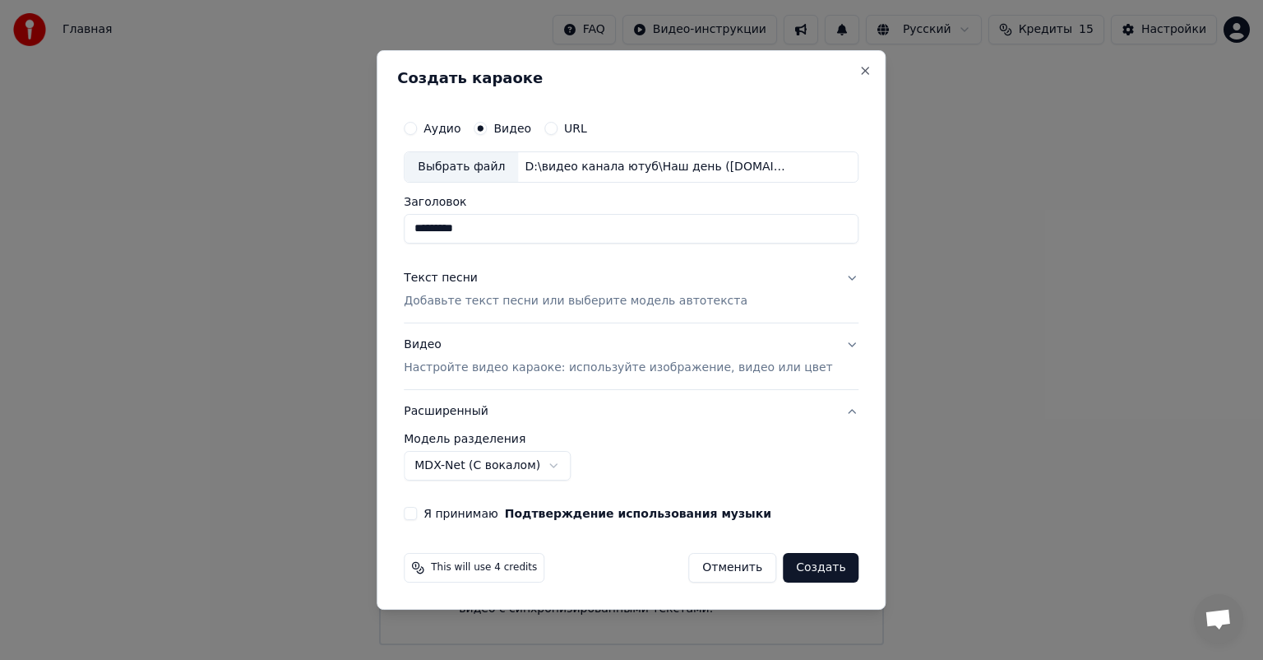
click at [498, 463] on body "Главная FAQ Видео-инструкции Русский Кредиты 15 Настройки Добро пожаловать в Yo…" at bounding box center [631, 322] width 1263 height 645
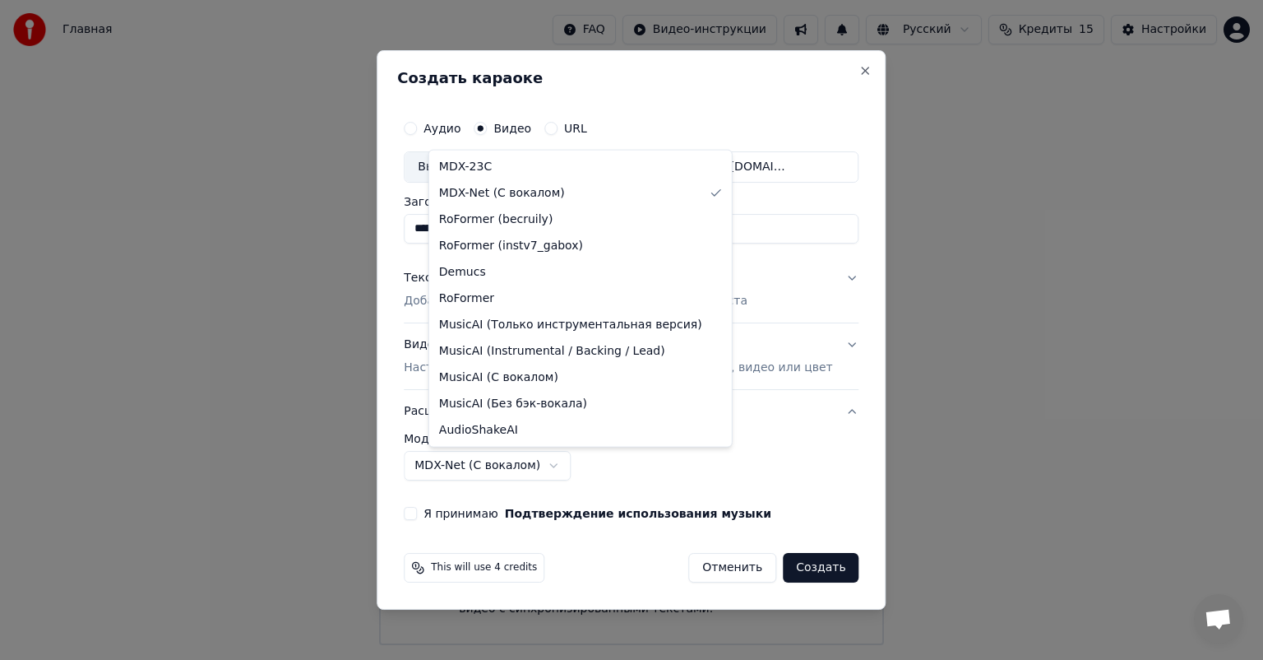
select select "******"
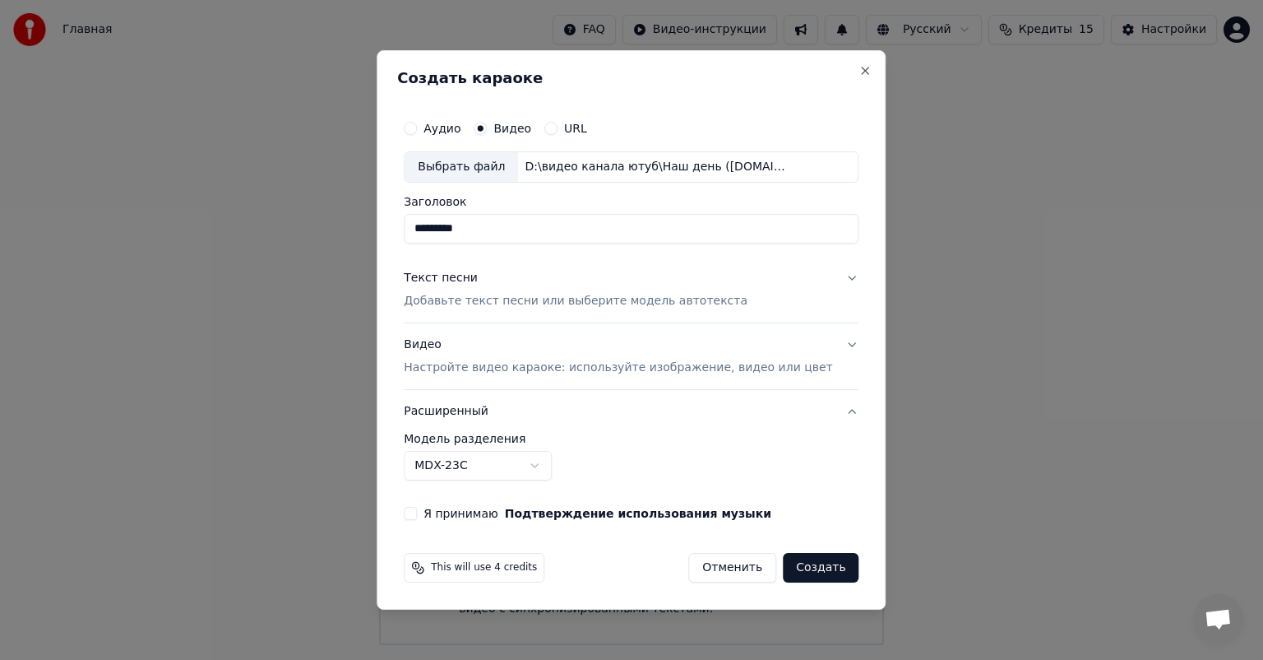
click at [812, 571] on button "Создать" at bounding box center [821, 568] width 76 height 30
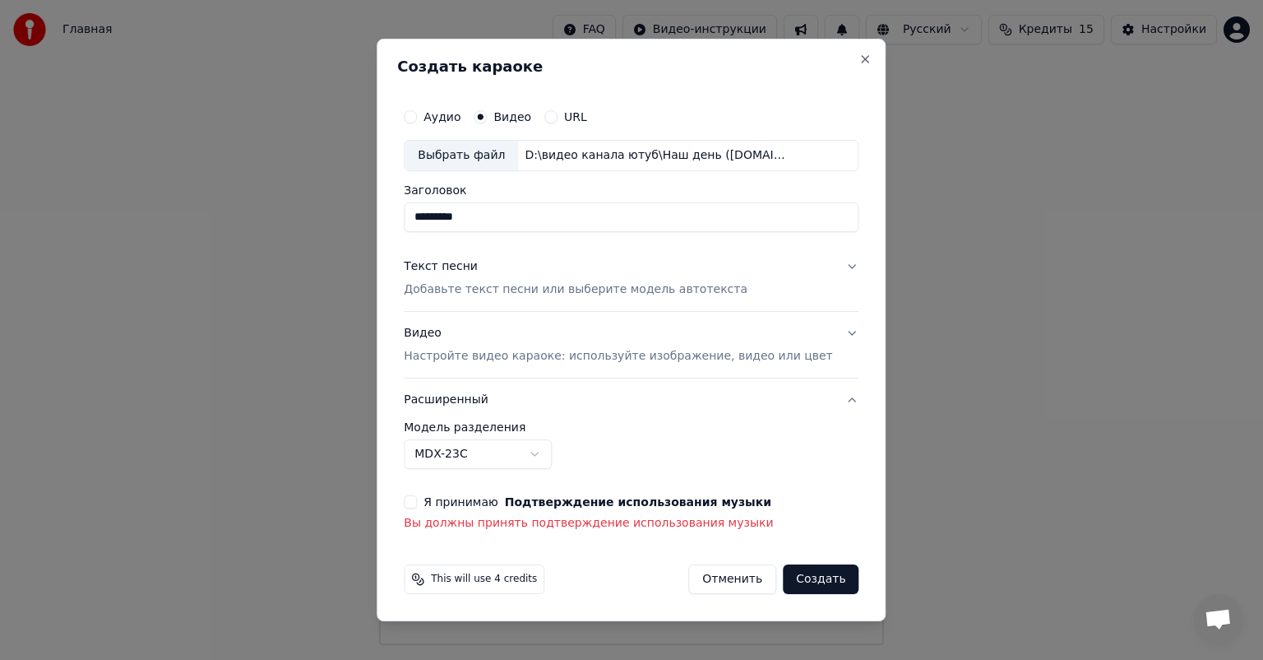
click at [576, 526] on p "Вы должны принять подтверждение использования музыки" at bounding box center [631, 523] width 455 height 16
click at [417, 502] on button "Я принимаю Подтверждение использования музыки" at bounding box center [410, 501] width 13 height 13
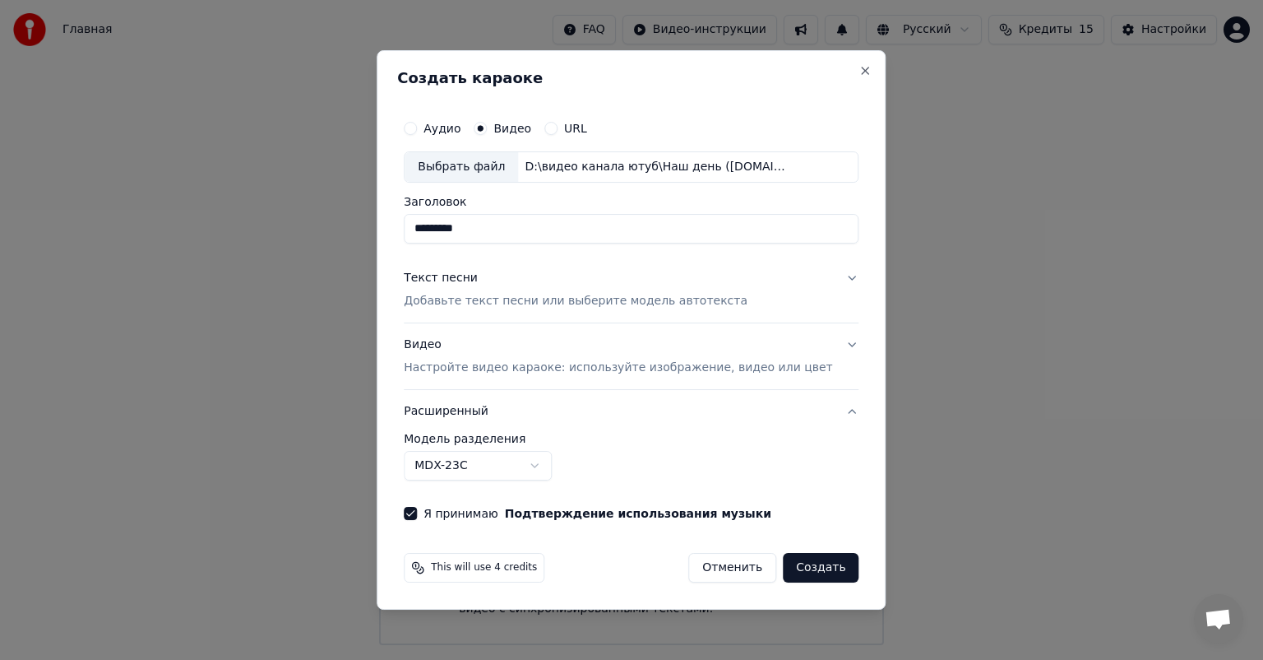
click at [827, 408] on button "Расширенный" at bounding box center [631, 411] width 455 height 43
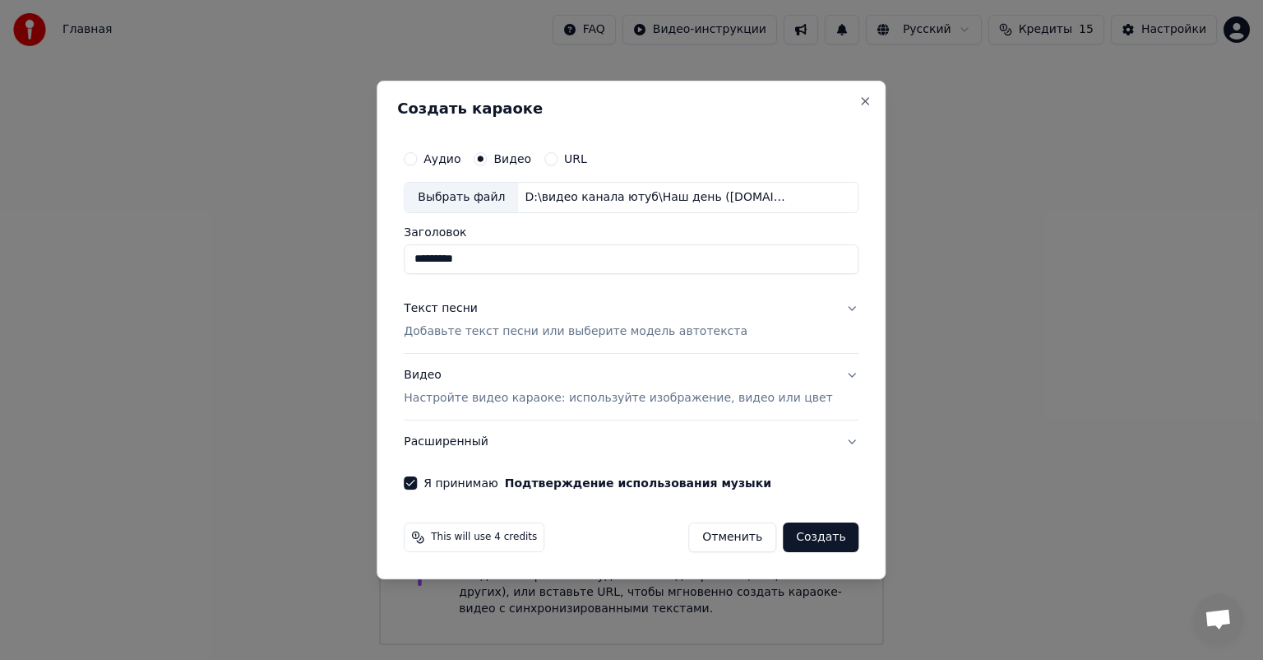
click at [834, 308] on button "Текст песни Добавьте текст песни или выберите модель автотекста" at bounding box center [631, 320] width 455 height 66
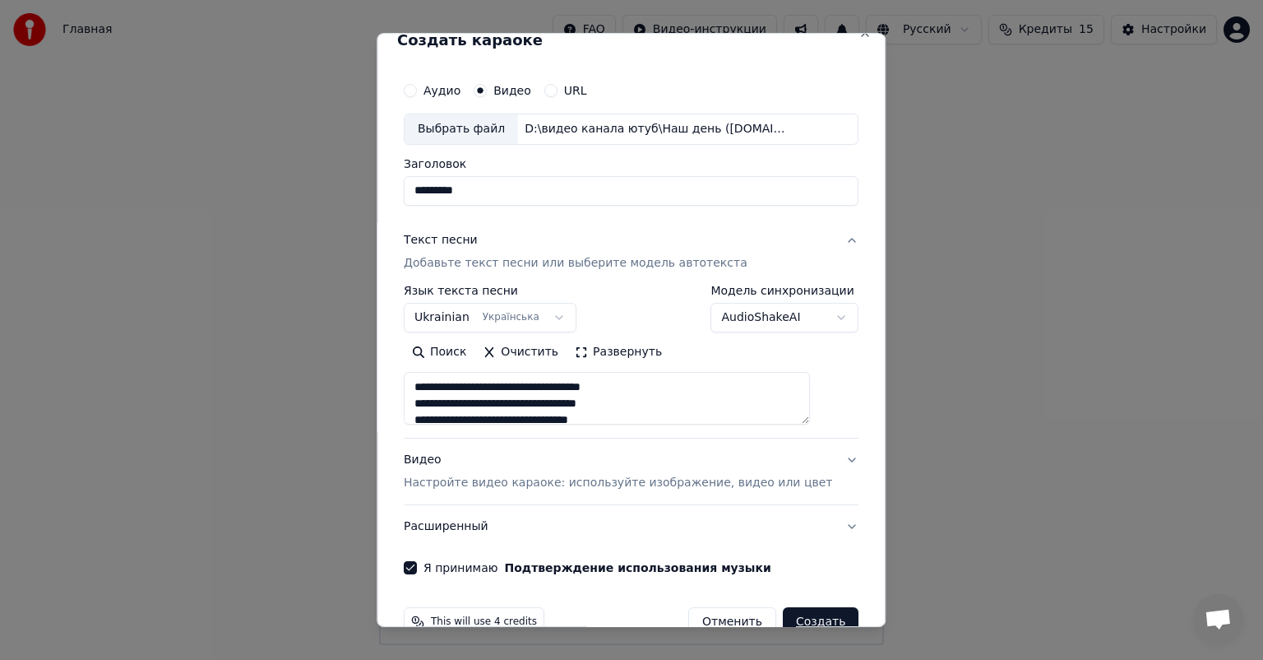
scroll to position [56, 0]
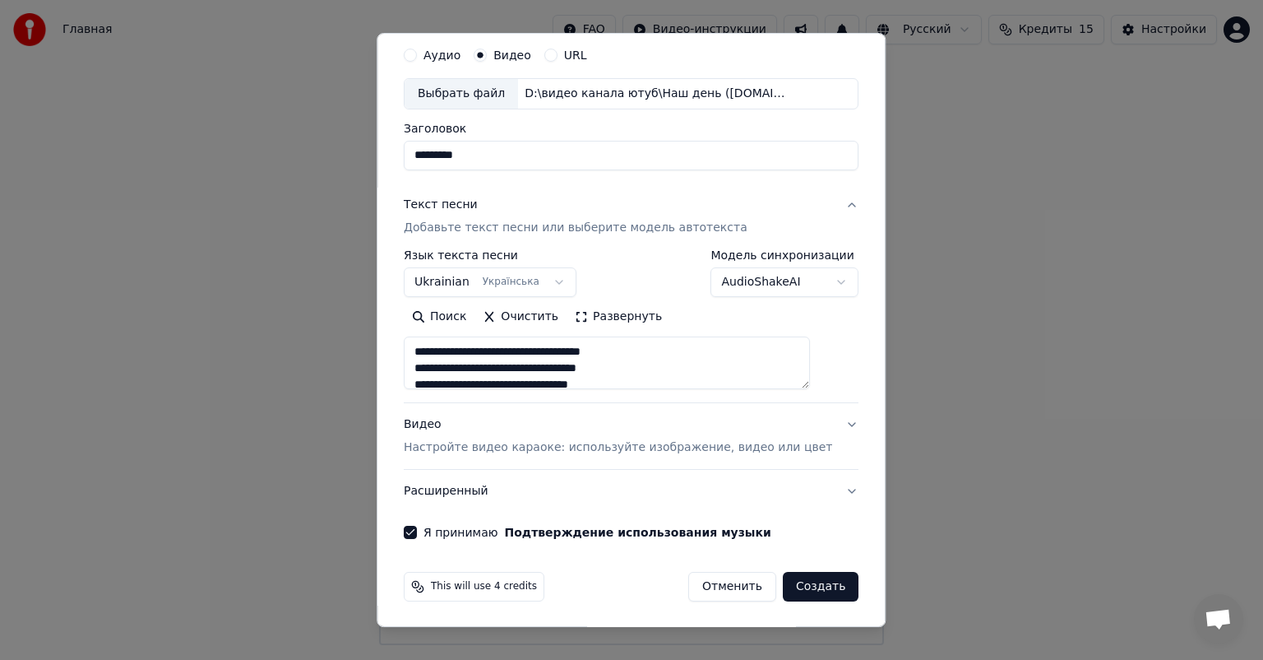
click at [789, 574] on button "Создать" at bounding box center [821, 587] width 76 height 30
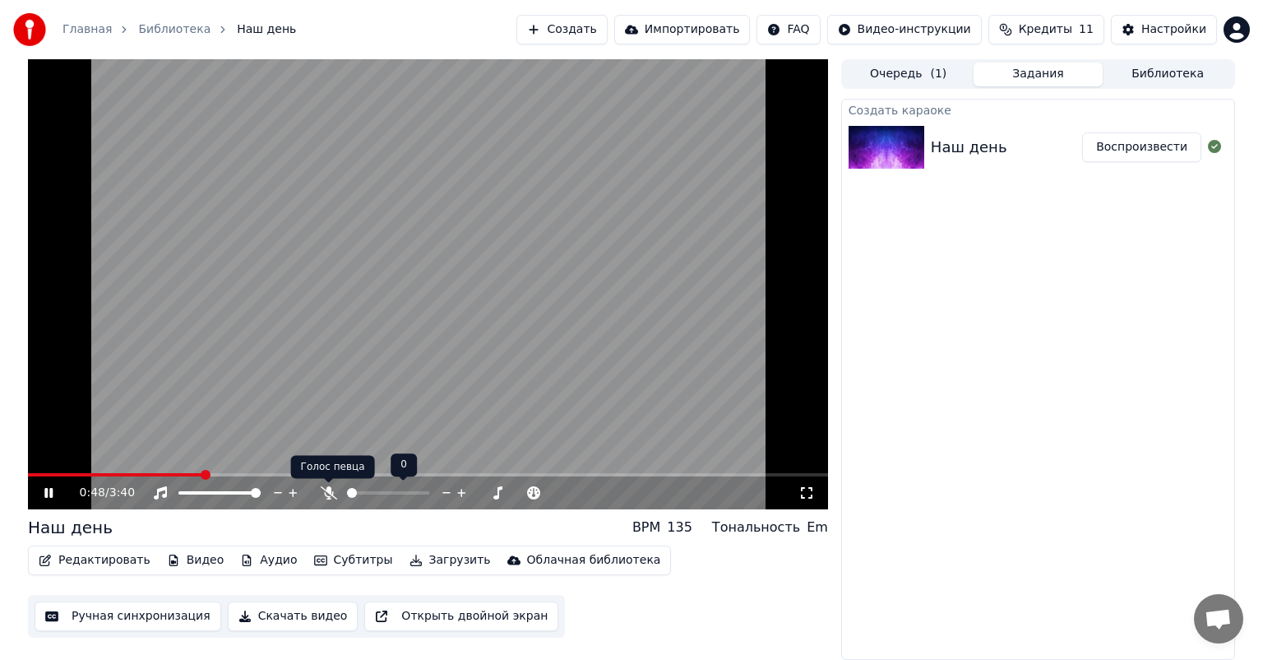
click at [331, 497] on icon at bounding box center [329, 492] width 16 height 13
click at [330, 497] on icon at bounding box center [328, 492] width 9 height 13
click at [330, 497] on icon at bounding box center [329, 492] width 16 height 13
click at [399, 493] on icon at bounding box center [401, 492] width 13 height 13
click at [465, 493] on span at bounding box center [465, 493] width 10 height 10
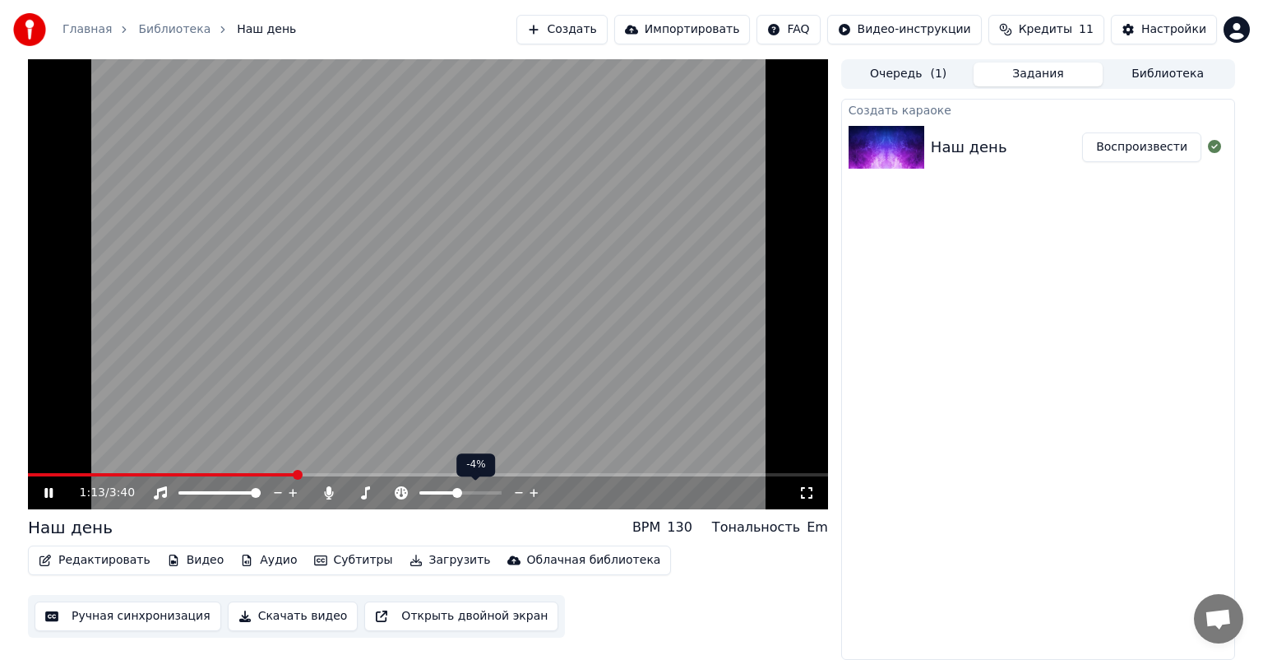
click at [457, 492] on span at bounding box center [457, 493] width 10 height 10
click at [461, 493] on span at bounding box center [461, 493] width 10 height 10
click at [261, 496] on span at bounding box center [256, 493] width 10 height 10
click at [326, 497] on icon at bounding box center [328, 492] width 9 height 13
click at [335, 493] on icon at bounding box center [329, 492] width 16 height 13
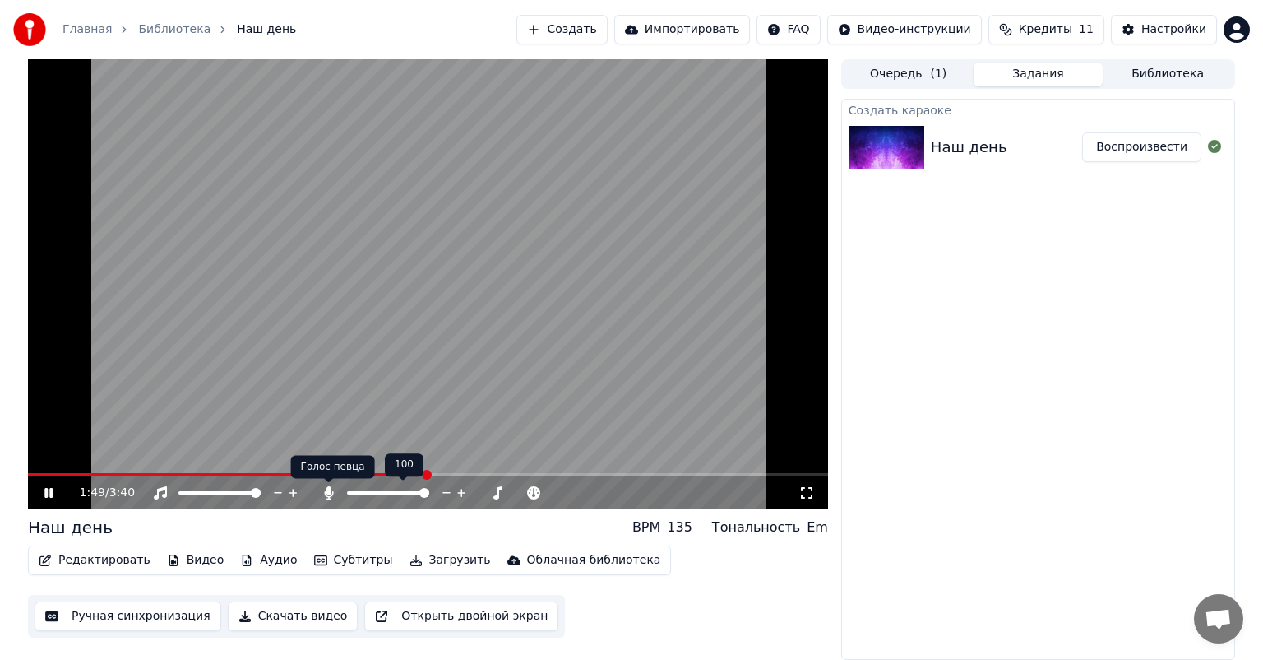
click at [326, 493] on icon at bounding box center [328, 492] width 9 height 13
click at [326, 493] on icon at bounding box center [329, 492] width 16 height 13
click at [303, 622] on button "Скачать видео" at bounding box center [293, 616] width 131 height 30
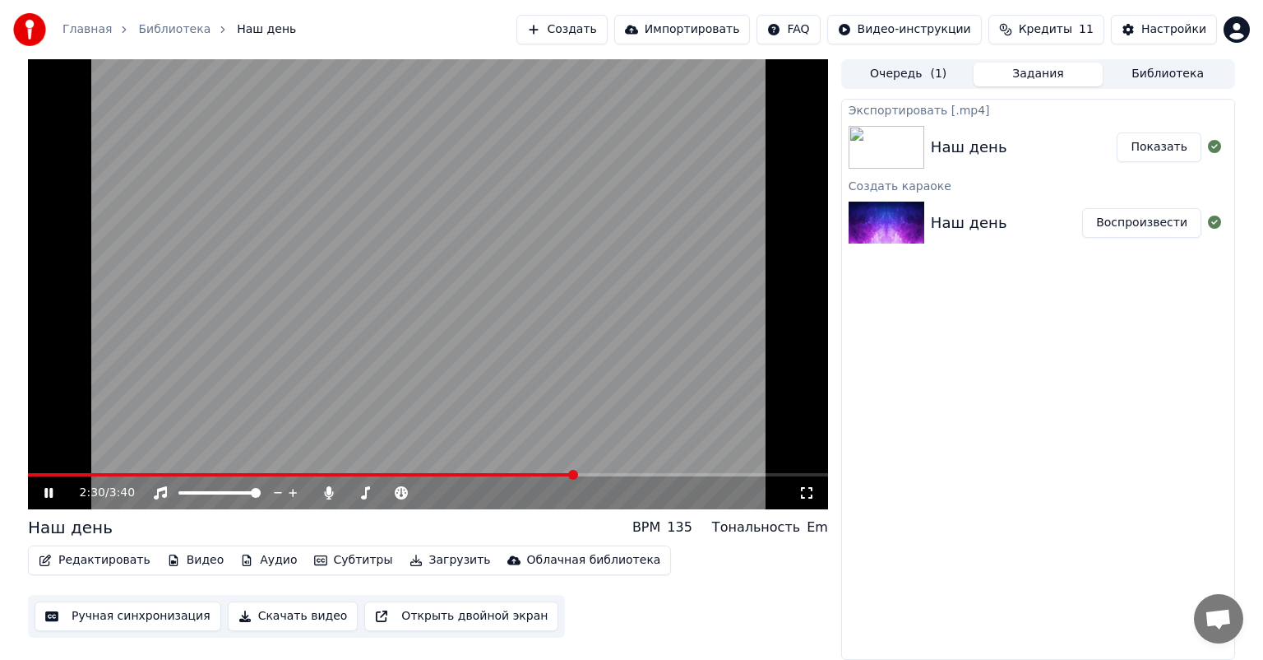
click at [46, 493] on icon at bounding box center [48, 493] width 8 height 10
click at [895, 150] on img at bounding box center [887, 147] width 76 height 43
click at [902, 141] on img at bounding box center [887, 147] width 76 height 43
click at [1168, 150] on button "Показать" at bounding box center [1159, 147] width 85 height 30
drag, startPoint x: 201, startPoint y: 589, endPoint x: 209, endPoint y: 586, distance: 8.9
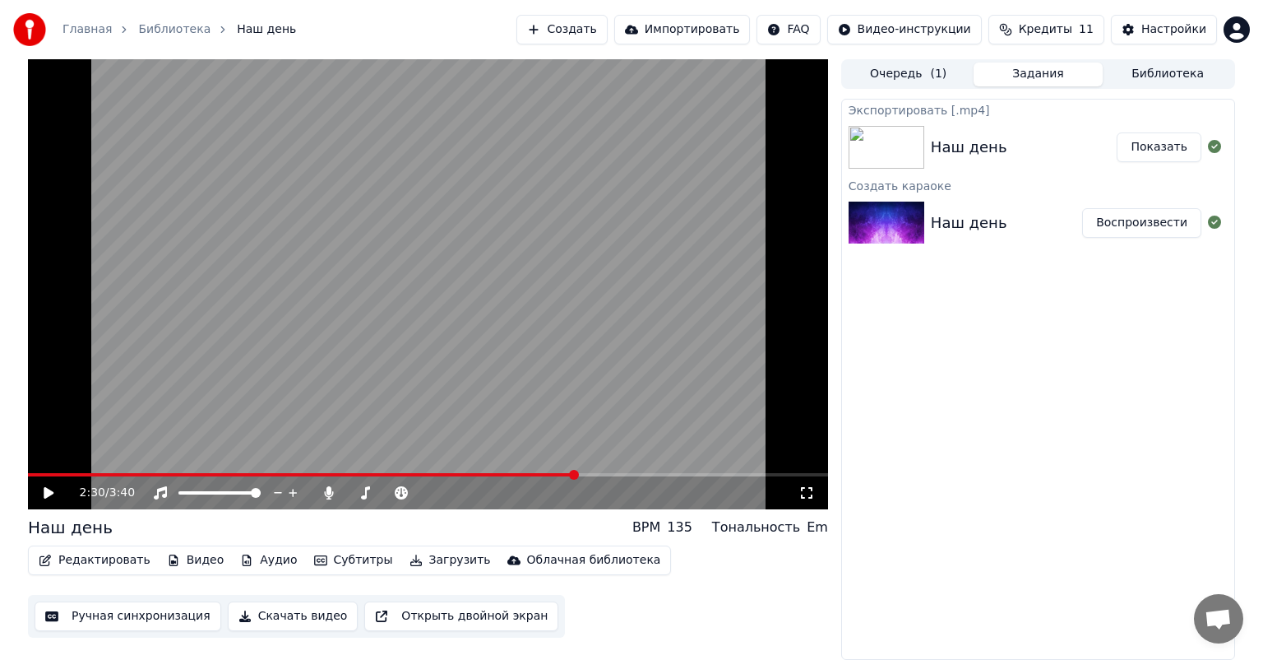
click at [201, 589] on div "Редактировать Видео Аудио Субтитры Загрузить Облачная библиотека Ручная синхрон…" at bounding box center [428, 591] width 800 height 92
click at [328, 496] on icon at bounding box center [328, 492] width 9 height 13
click at [353, 286] on video at bounding box center [428, 284] width 800 height 450
click at [406, 560] on button "Загрузить" at bounding box center [450, 560] width 95 height 23
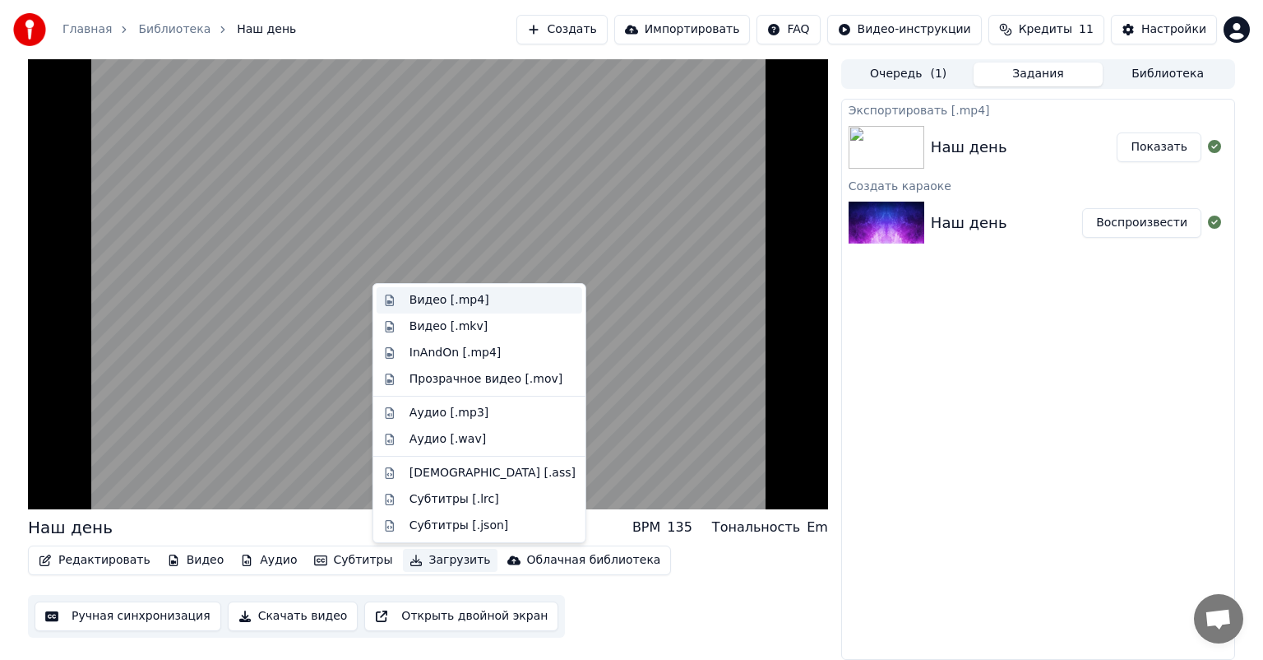
click at [425, 299] on div "Видео [.mp4]" at bounding box center [450, 300] width 80 height 16
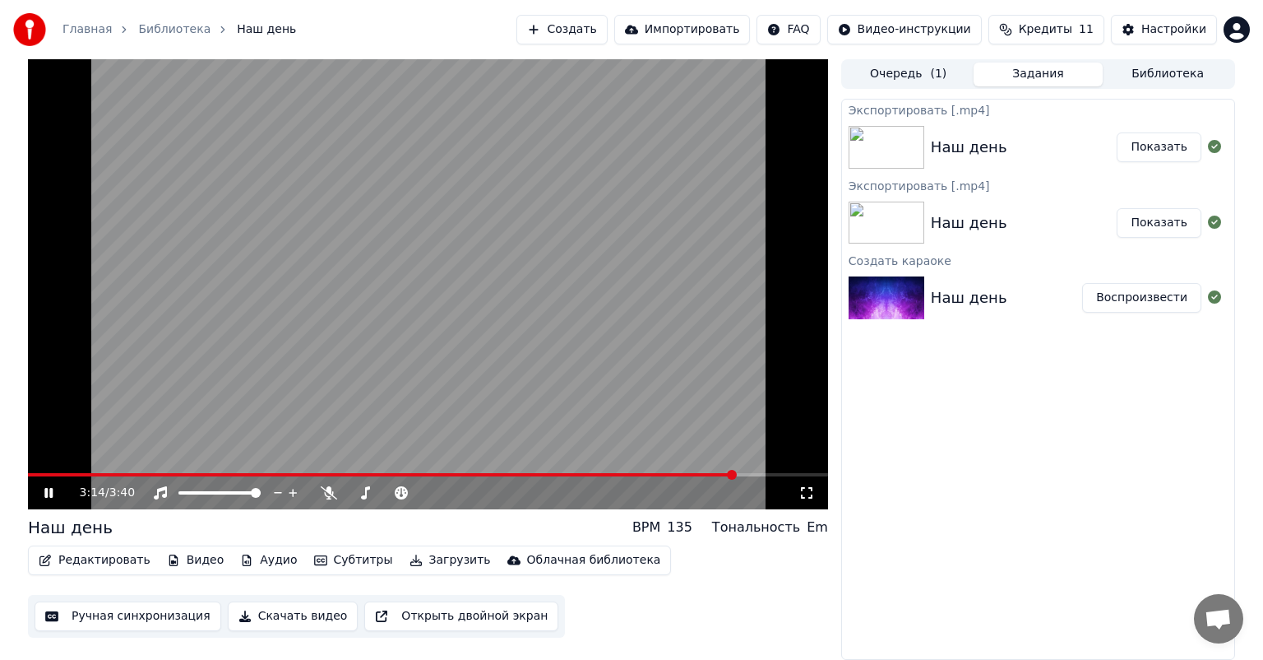
click at [493, 187] on video at bounding box center [428, 284] width 800 height 450
click at [1160, 145] on button "Показать" at bounding box center [1159, 147] width 85 height 30
drag, startPoint x: 1201, startPoint y: 411, endPoint x: 1196, endPoint y: 353, distance: 58.6
click at [1201, 411] on div "Экспортировать [.mp4] Наш день Показать Экспортировать [.mp4] Наш день Показать…" at bounding box center [1038, 379] width 394 height 561
click at [877, 139] on img at bounding box center [887, 147] width 76 height 43
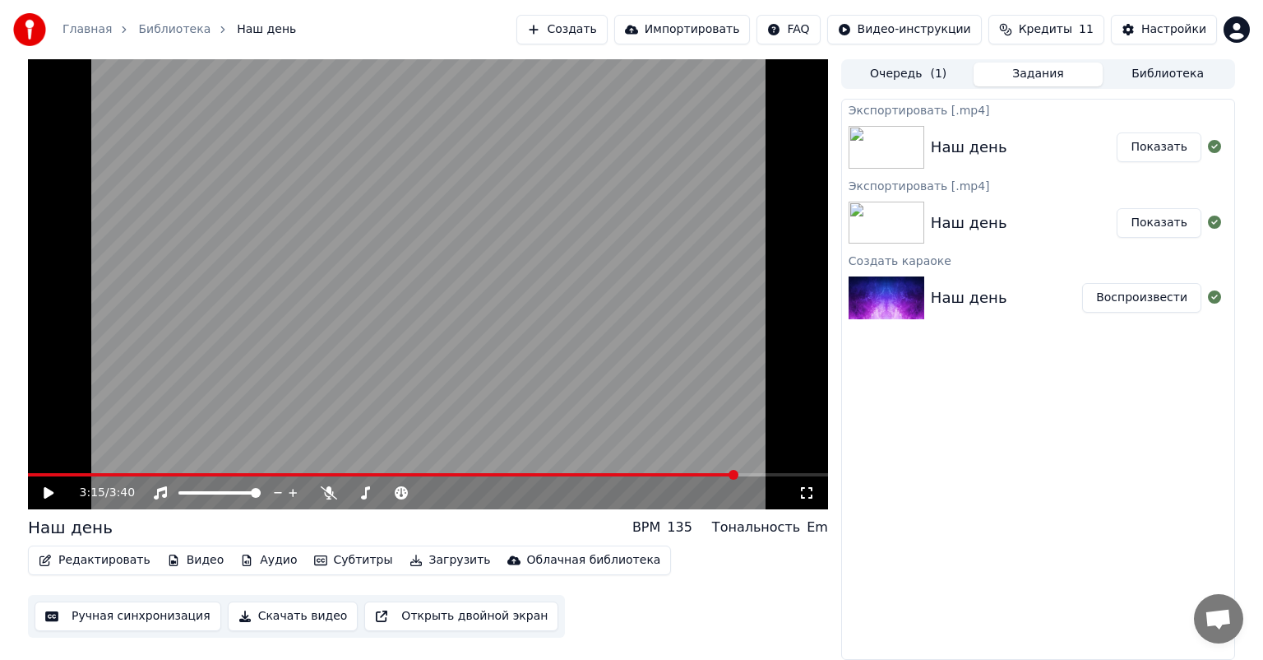
click at [877, 139] on img at bounding box center [887, 147] width 76 height 43
click at [957, 148] on div "Наш день" at bounding box center [969, 147] width 76 height 23
click at [1114, 158] on div "Наш день" at bounding box center [1024, 147] width 187 height 23
click at [1160, 145] on button "Показать" at bounding box center [1159, 147] width 85 height 30
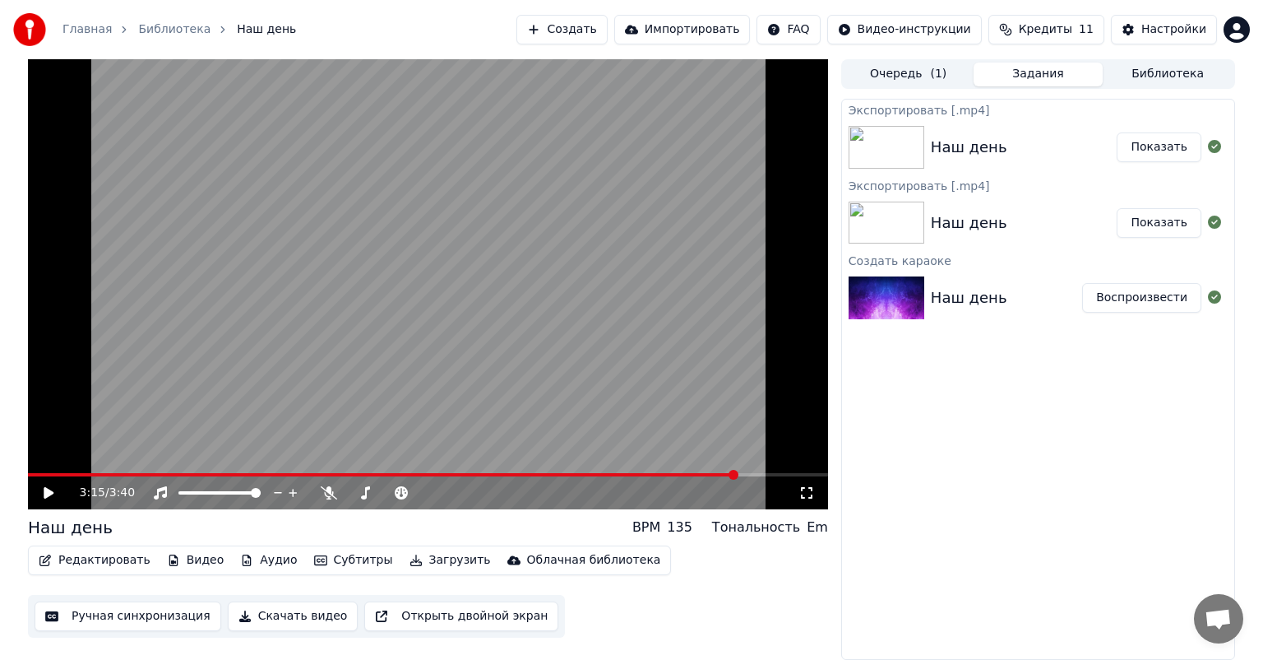
click at [23, 632] on div "3:15 / 3:40 Наш день BPM 135 Тональность Em Редактировать Видео Аудио Субтитры …" at bounding box center [632, 359] width 1234 height 600
click at [474, 262] on video at bounding box center [428, 284] width 800 height 450
